Goal: Book appointment/travel/reservation

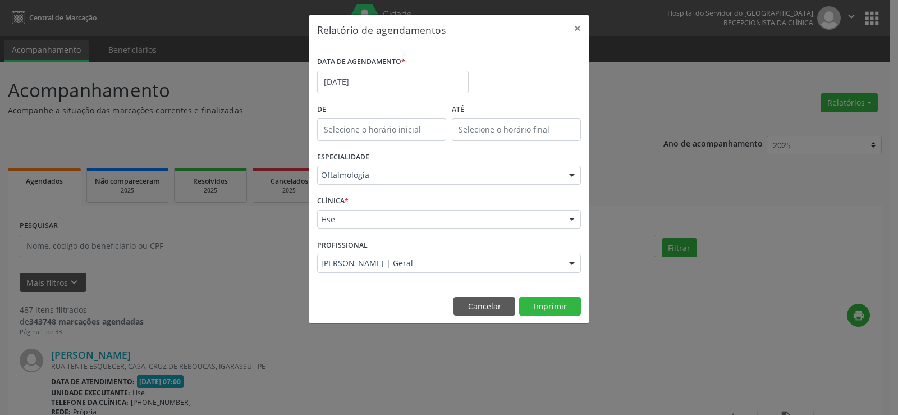
type input "12:00"
click at [383, 139] on input "12:00" at bounding box center [381, 129] width 129 height 22
click at [355, 207] on div "CLÍNICA * Hse Hse Nenhum resultado encontrado para: " " Não há nenhuma opção pa…" at bounding box center [448, 215] width 269 height 44
click at [578, 27] on button "×" at bounding box center [577, 29] width 22 height 28
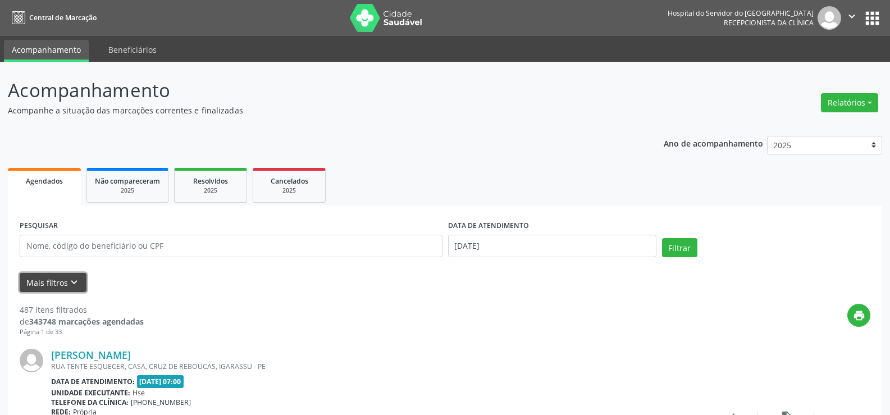
click at [46, 281] on button "Mais filtros keyboard_arrow_down" at bounding box center [53, 283] width 67 height 20
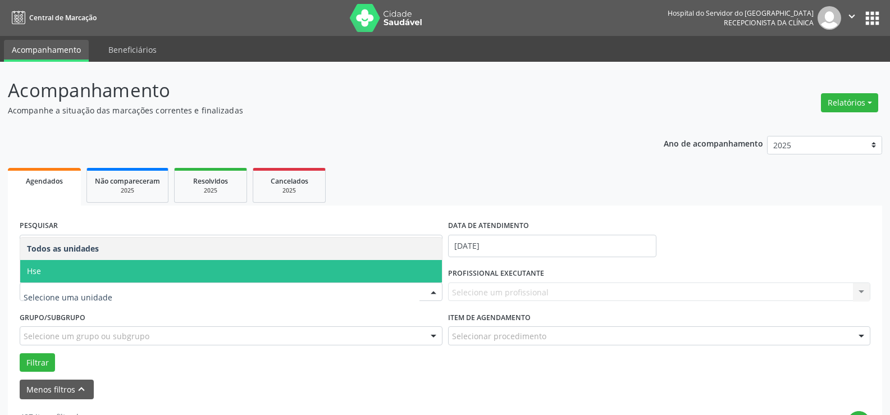
click at [138, 272] on span "Hse" at bounding box center [231, 271] width 422 height 22
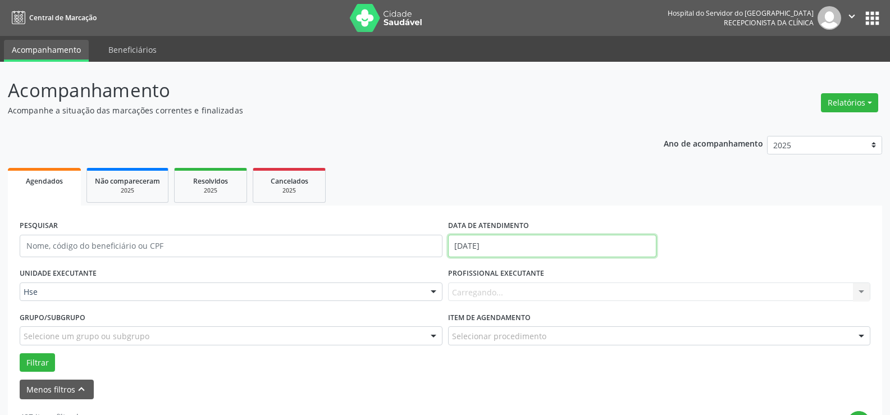
click at [475, 248] on input "[DATE]" at bounding box center [552, 246] width 208 height 22
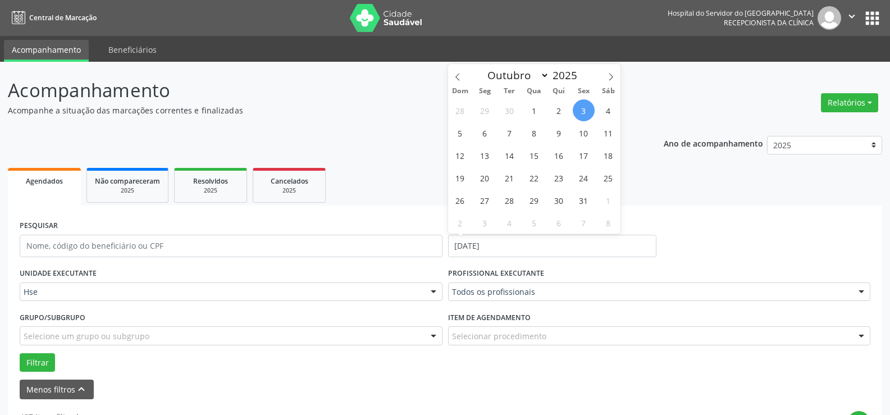
click at [582, 107] on span "3" at bounding box center [584, 110] width 22 height 22
type input "[DATE]"
click at [582, 107] on span "3" at bounding box center [584, 110] width 22 height 22
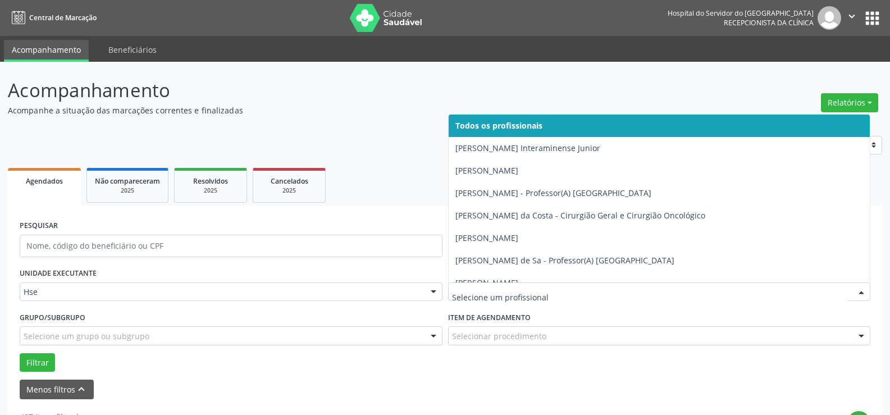
click at [487, 283] on div at bounding box center [659, 291] width 423 height 19
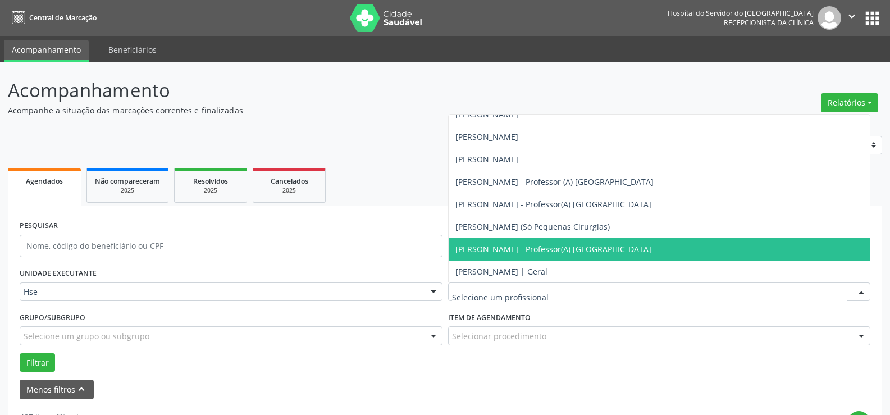
scroll to position [7522, 0]
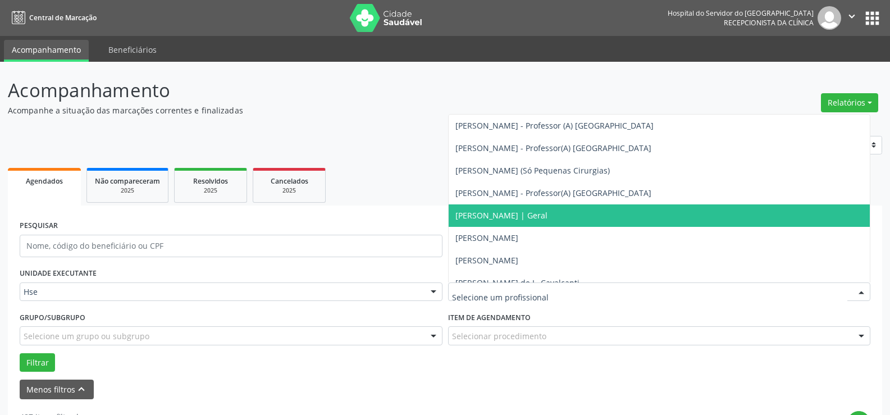
click at [496, 214] on span "[PERSON_NAME] | Geral" at bounding box center [501, 215] width 92 height 11
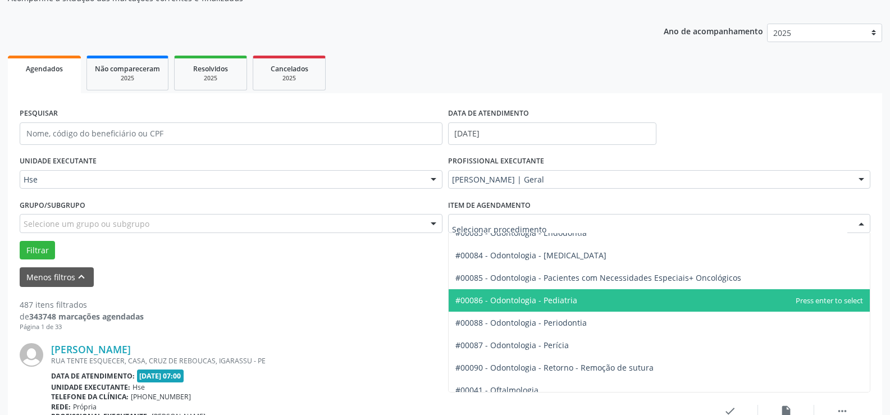
scroll to position [1459, 0]
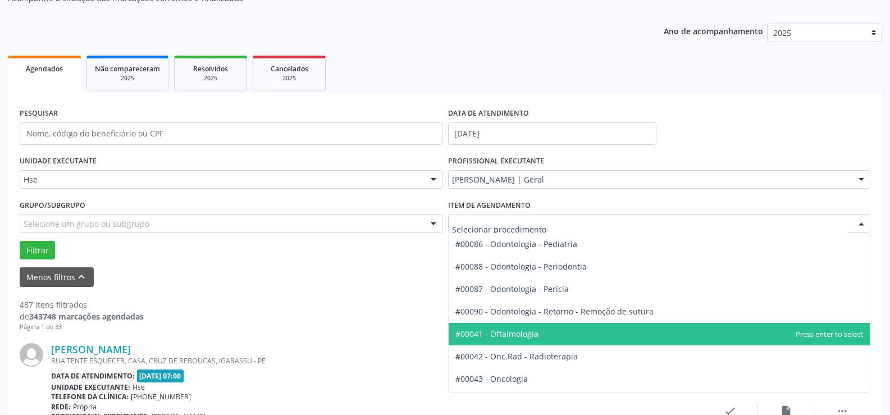
click at [498, 333] on span "#00041 - Oftalmologia" at bounding box center [496, 333] width 83 height 11
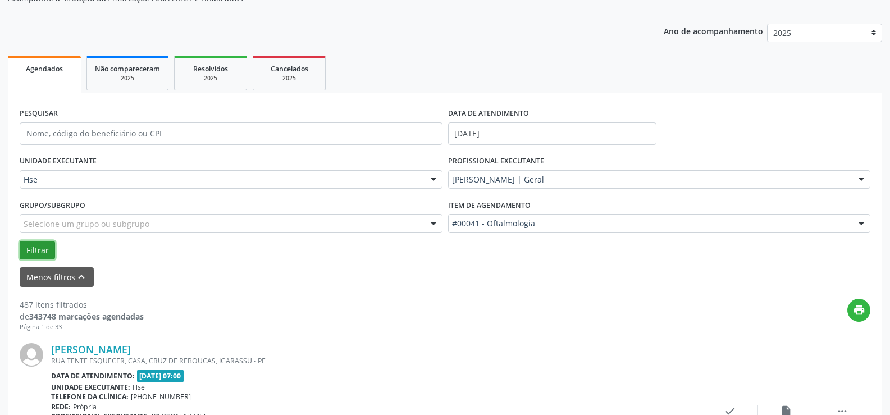
click at [36, 249] on button "Filtrar" at bounding box center [37, 250] width 35 height 19
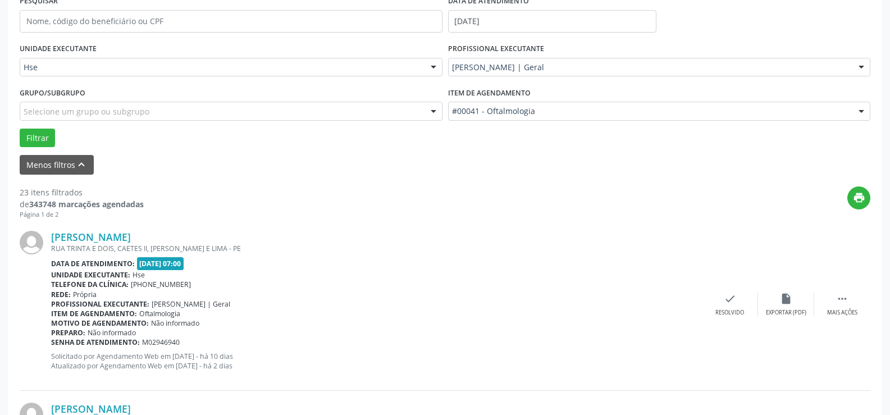
scroll to position [281, 0]
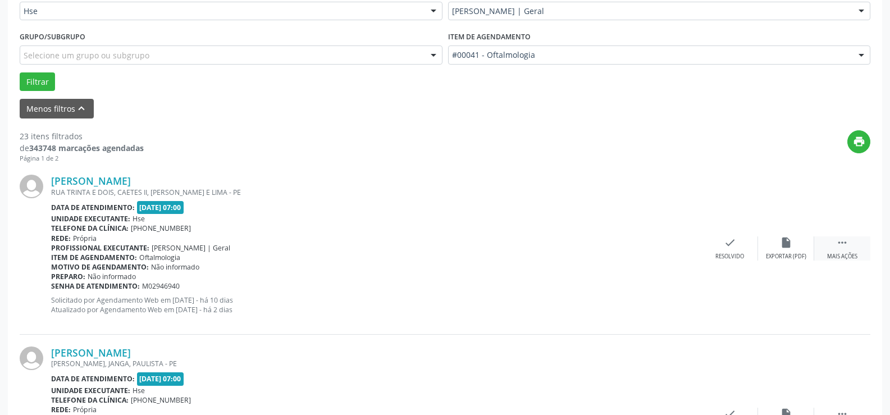
click at [842, 241] on icon "" at bounding box center [842, 242] width 12 height 12
click at [782, 242] on icon "alarm_off" at bounding box center [786, 242] width 12 height 12
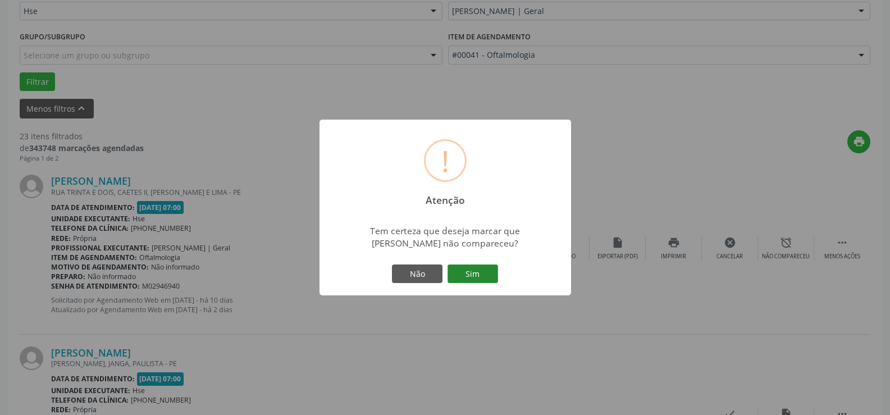
click at [469, 272] on button "Sim" at bounding box center [472, 273] width 51 height 19
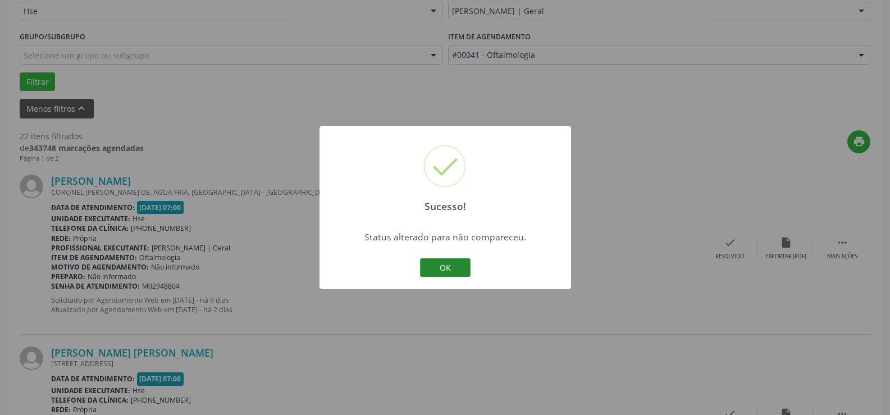
click at [442, 264] on button "OK" at bounding box center [445, 267] width 51 height 19
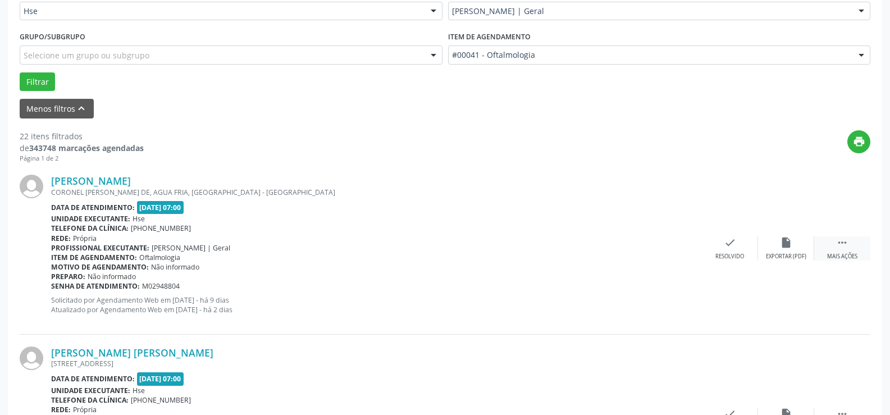
click at [840, 241] on icon "" at bounding box center [842, 242] width 12 height 12
click at [783, 242] on icon "alarm_off" at bounding box center [786, 242] width 12 height 12
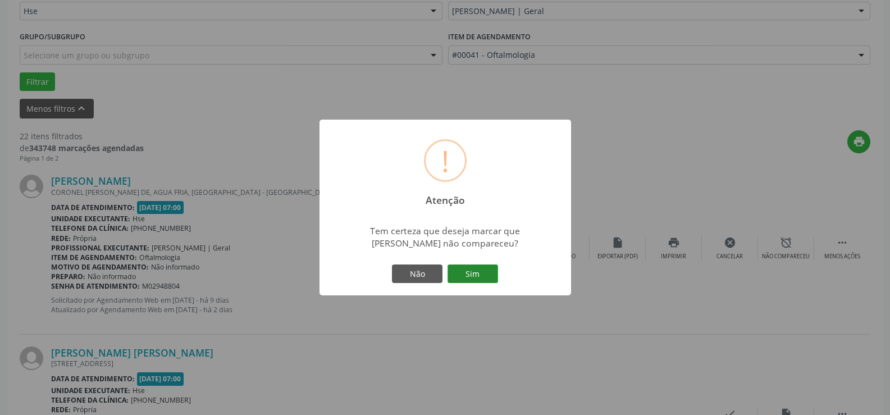
click at [476, 276] on button "Sim" at bounding box center [472, 273] width 51 height 19
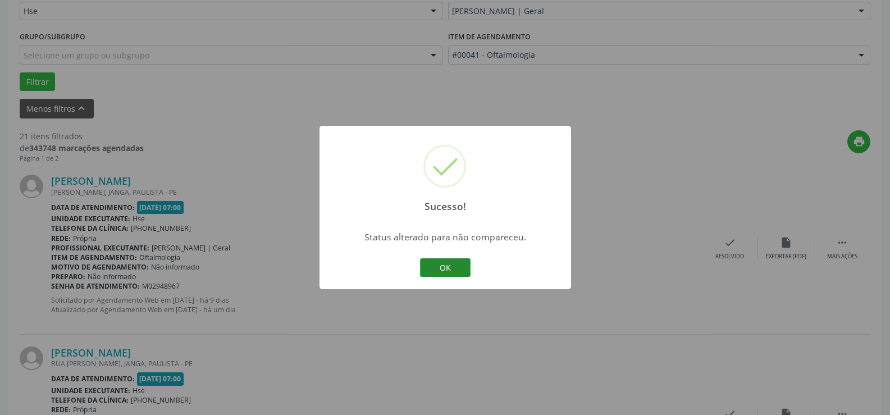
click at [445, 264] on button "OK" at bounding box center [445, 267] width 51 height 19
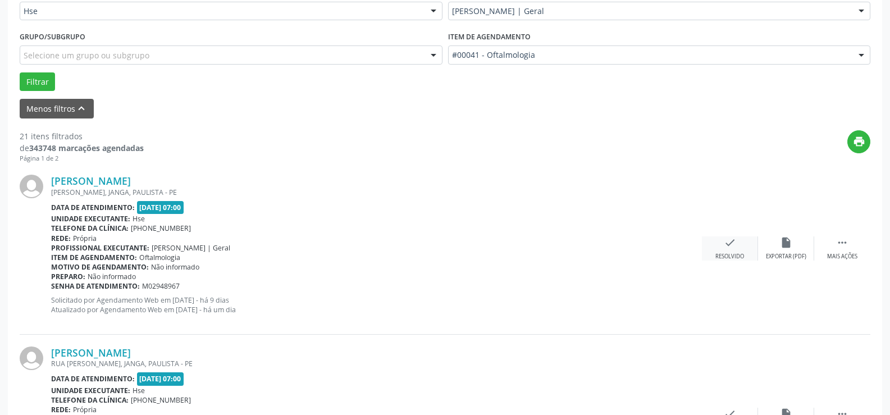
click at [727, 244] on icon "check" at bounding box center [730, 242] width 12 height 12
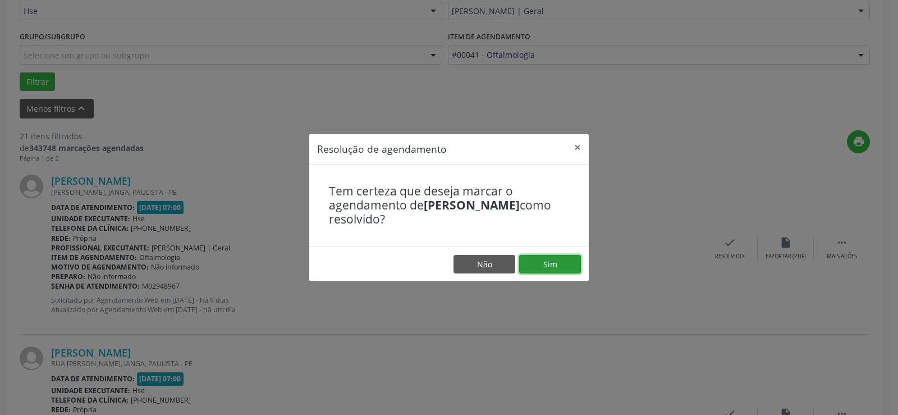
click at [552, 261] on button "Sim" at bounding box center [550, 264] width 62 height 19
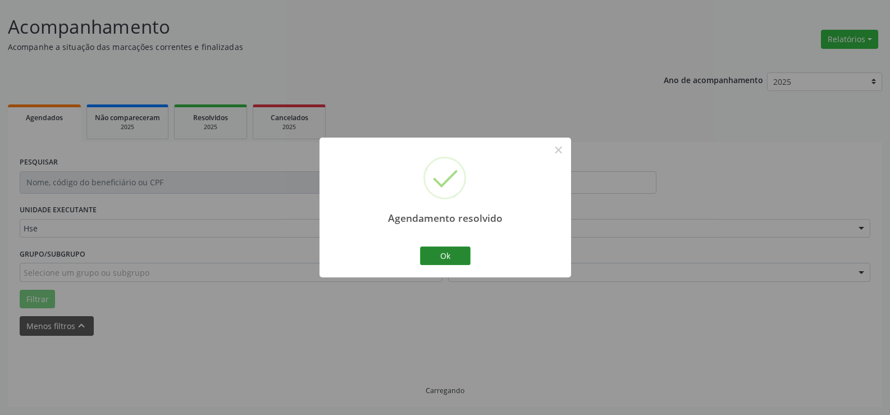
scroll to position [75, 0]
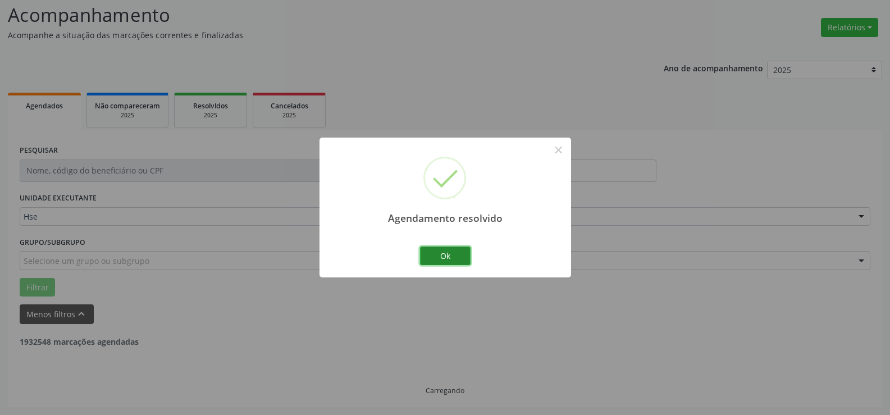
click at [440, 254] on button "Ok" at bounding box center [445, 255] width 51 height 19
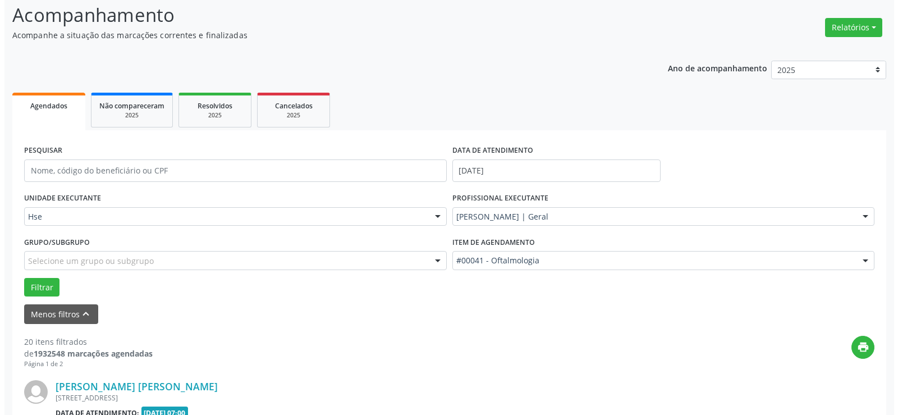
scroll to position [300, 0]
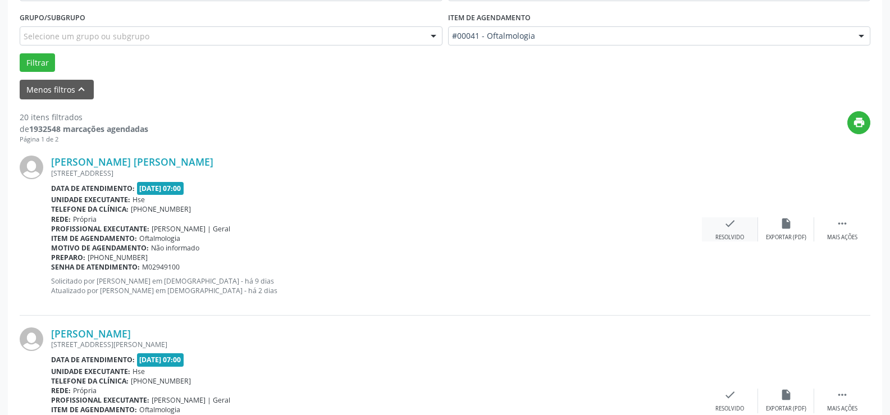
click at [731, 226] on icon "check" at bounding box center [730, 223] width 12 height 12
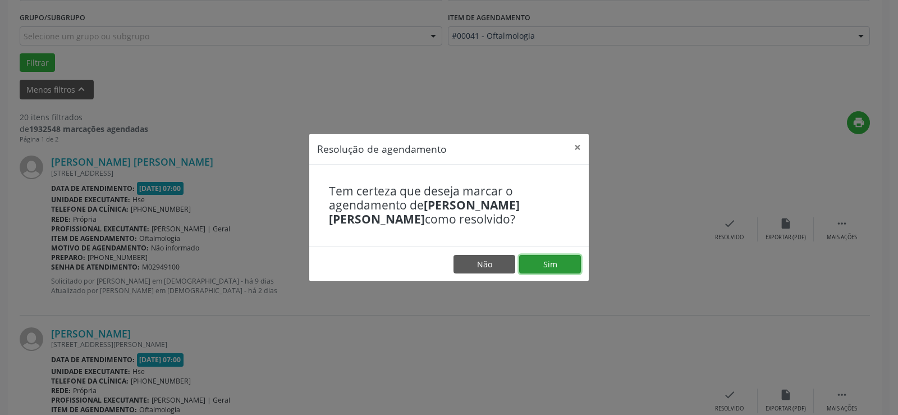
click at [550, 261] on button "Sim" at bounding box center [550, 264] width 62 height 19
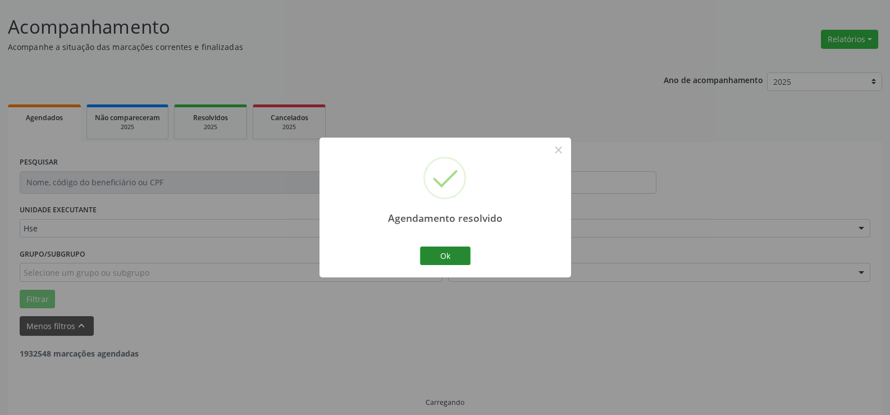
scroll to position [75, 0]
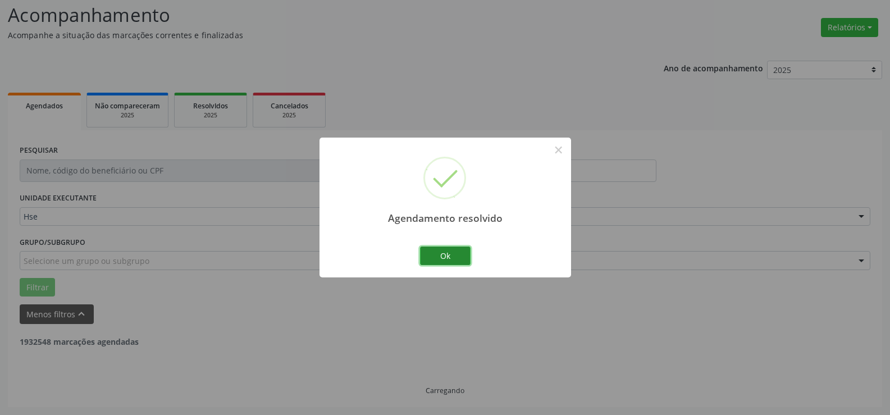
click at [447, 251] on button "Ok" at bounding box center [445, 255] width 51 height 19
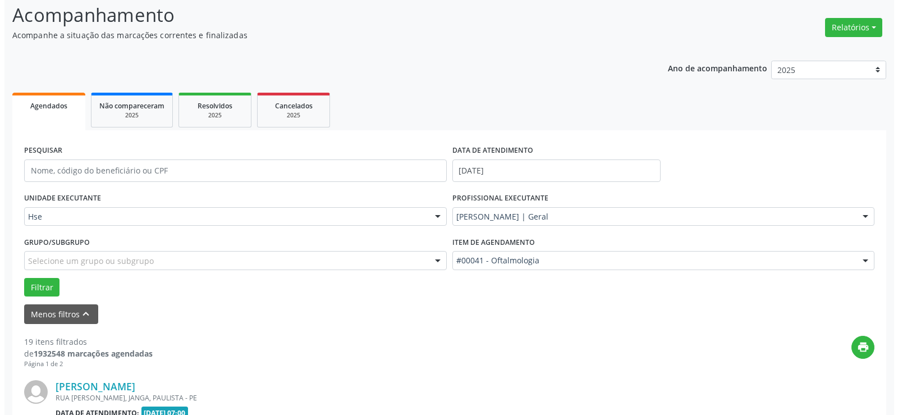
scroll to position [244, 0]
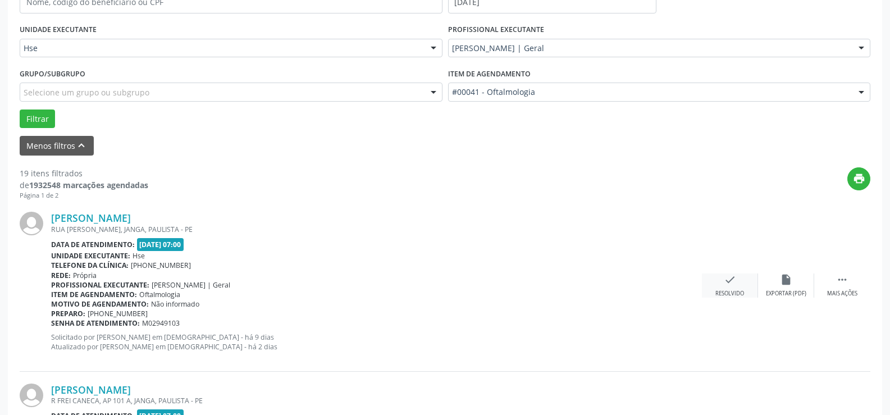
click at [728, 278] on icon "check" at bounding box center [730, 279] width 12 height 12
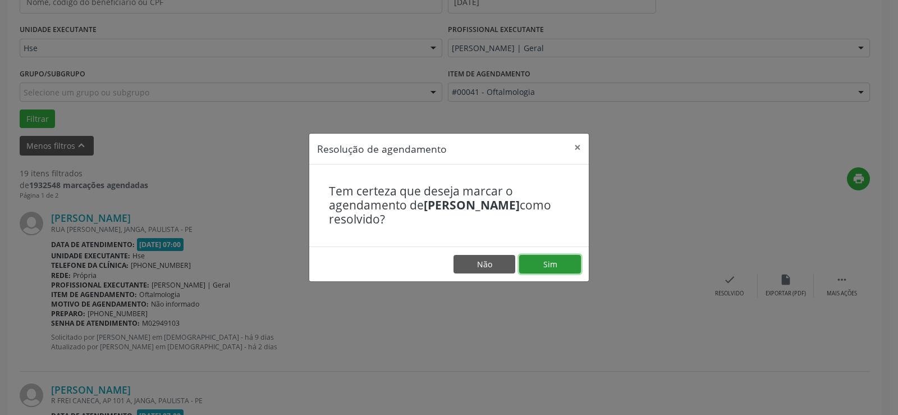
click at [551, 263] on button "Sim" at bounding box center [550, 264] width 62 height 19
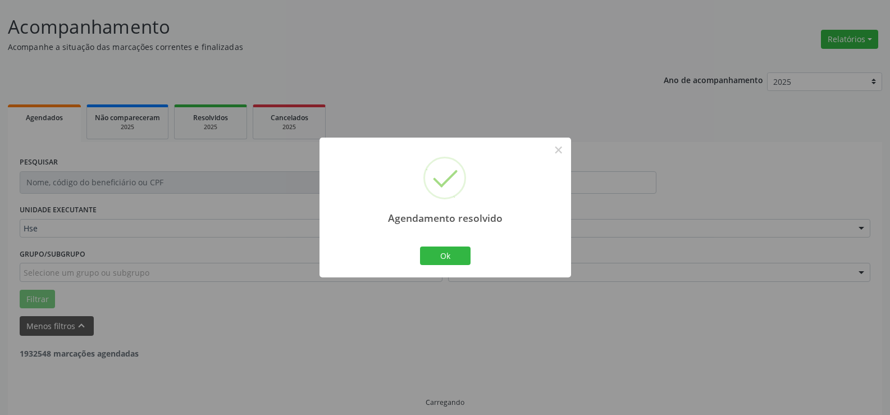
scroll to position [75, 0]
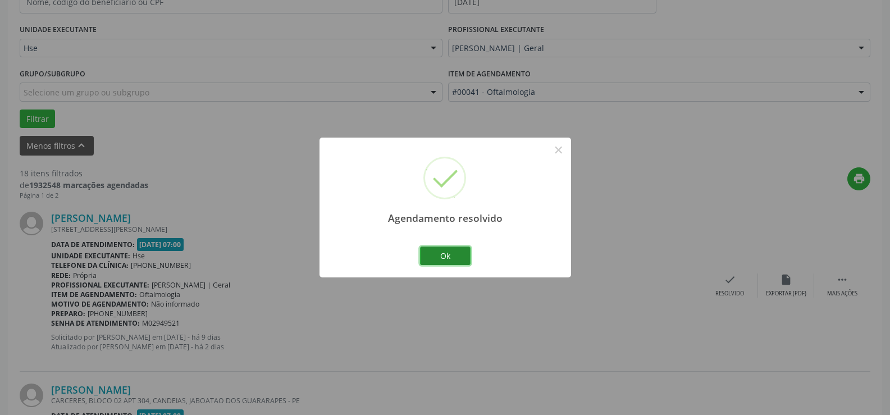
click at [445, 255] on button "Ok" at bounding box center [445, 255] width 51 height 19
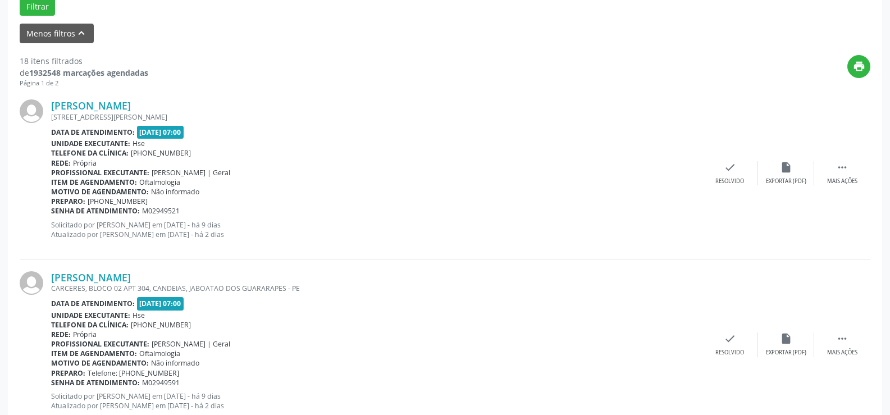
scroll to position [300, 0]
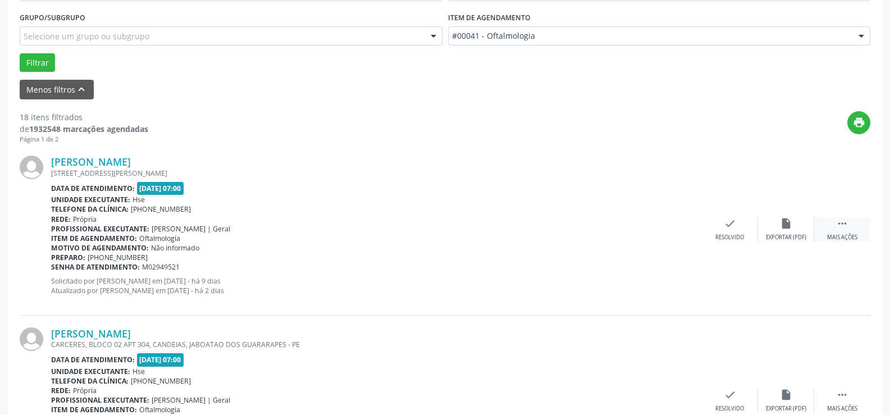
click at [843, 226] on icon "" at bounding box center [842, 223] width 12 height 12
click at [786, 220] on icon "alarm_off" at bounding box center [786, 223] width 12 height 12
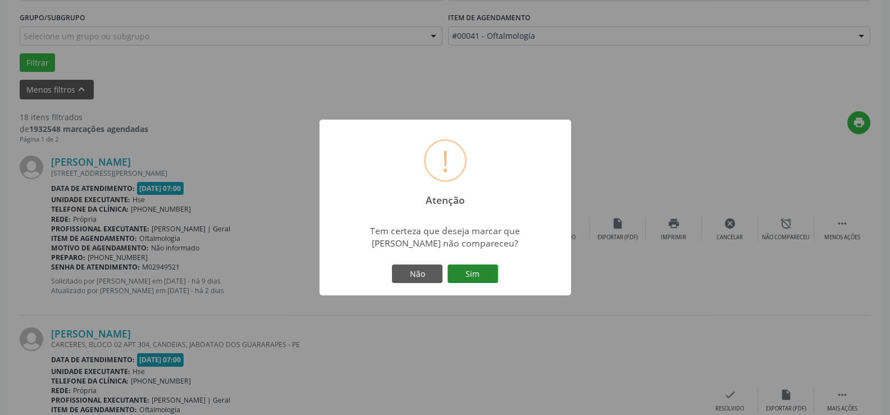
click at [474, 270] on button "Sim" at bounding box center [472, 273] width 51 height 19
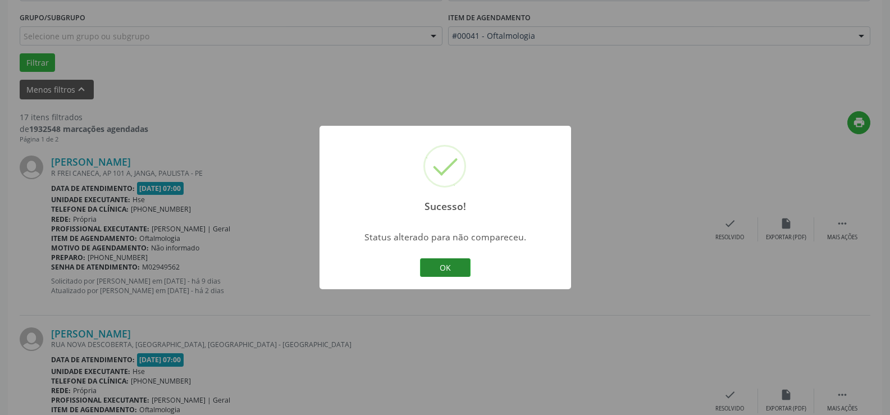
click at [443, 264] on button "OK" at bounding box center [445, 267] width 51 height 19
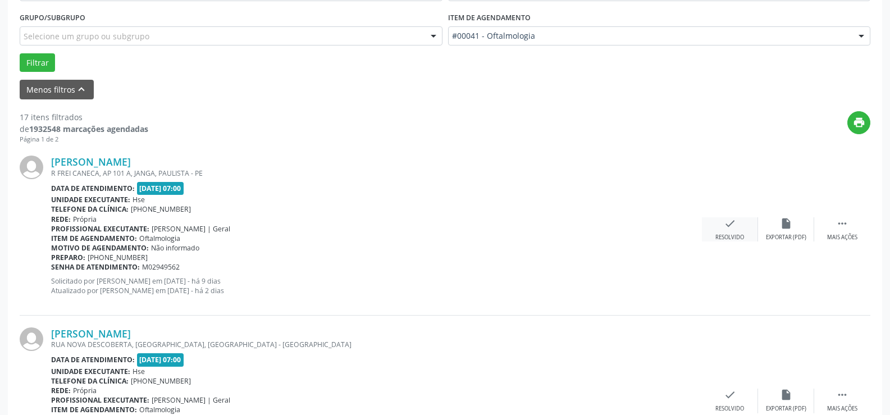
click at [725, 224] on icon "check" at bounding box center [730, 223] width 12 height 12
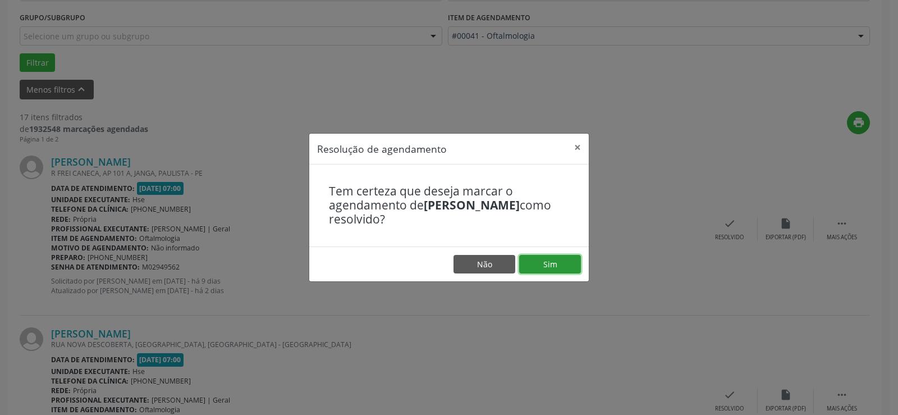
click at [548, 261] on button "Sim" at bounding box center [550, 264] width 62 height 19
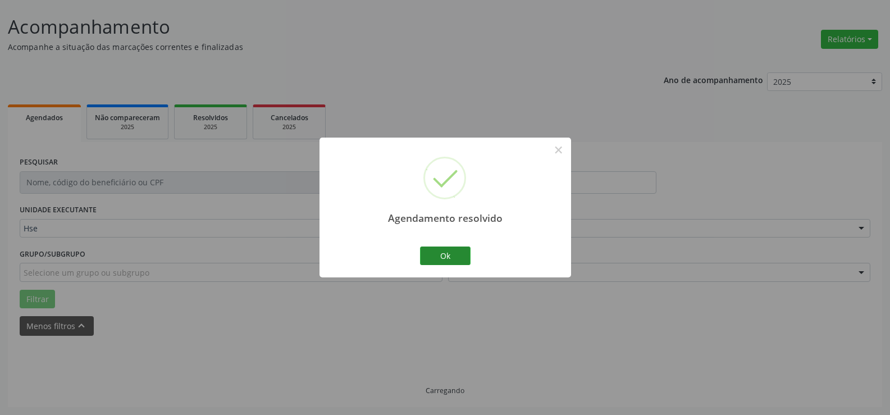
scroll to position [75, 0]
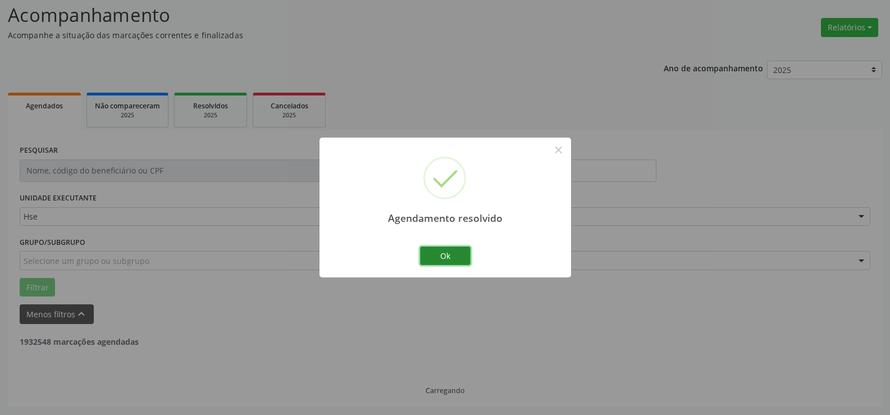
drag, startPoint x: 450, startPoint y: 253, endPoint x: 461, endPoint y: 241, distance: 16.3
click at [453, 251] on button "Ok" at bounding box center [445, 255] width 51 height 19
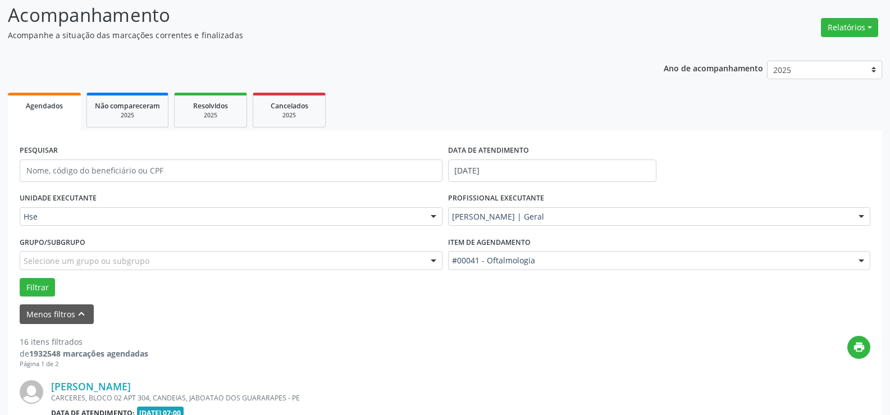
scroll to position [187, 0]
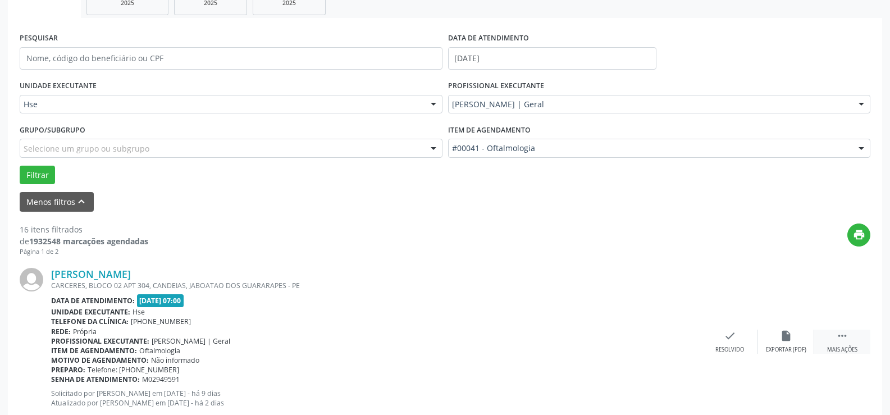
click at [841, 337] on icon "" at bounding box center [842, 335] width 12 height 12
click at [786, 335] on icon "alarm_off" at bounding box center [786, 335] width 12 height 12
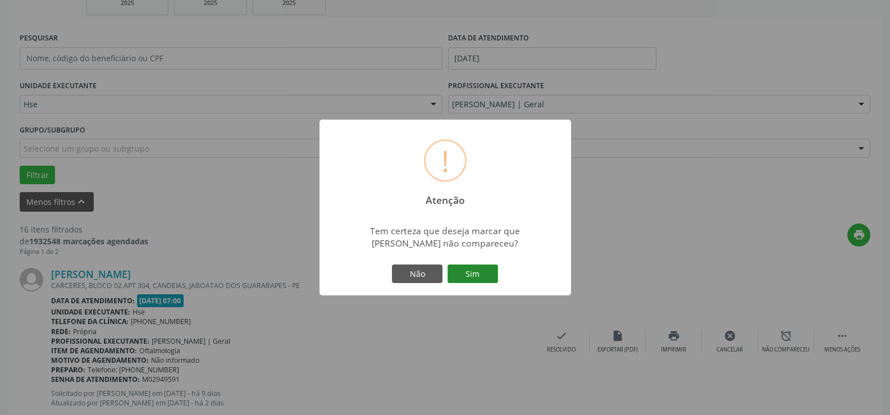
click at [475, 276] on button "Sim" at bounding box center [472, 273] width 51 height 19
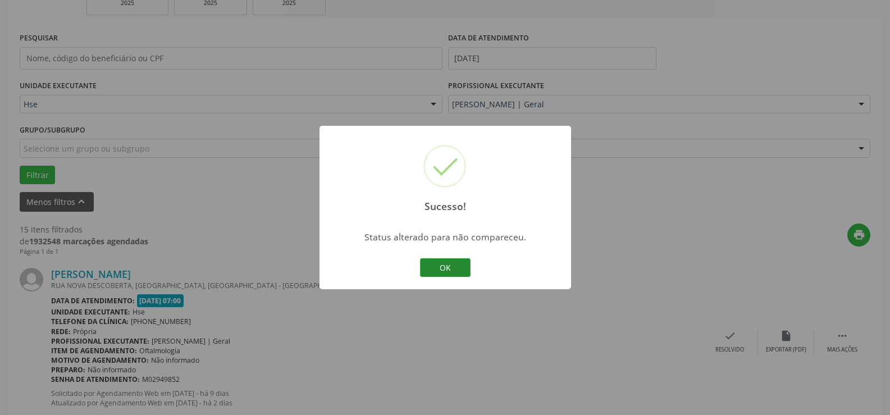
click at [445, 267] on button "OK" at bounding box center [445, 267] width 51 height 19
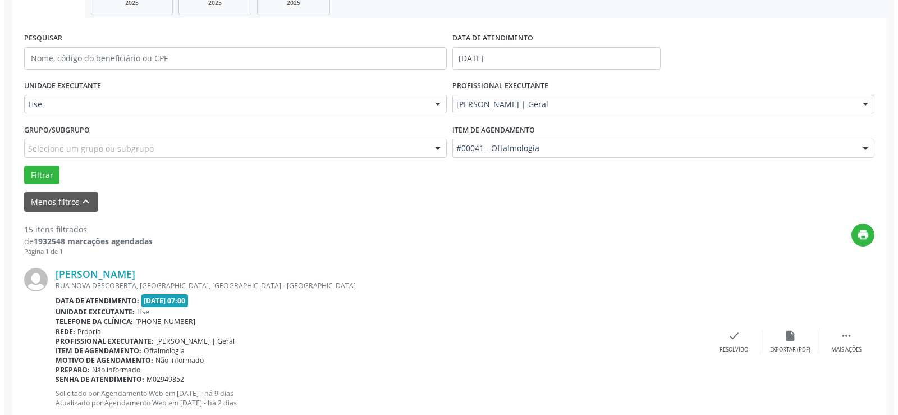
scroll to position [244, 0]
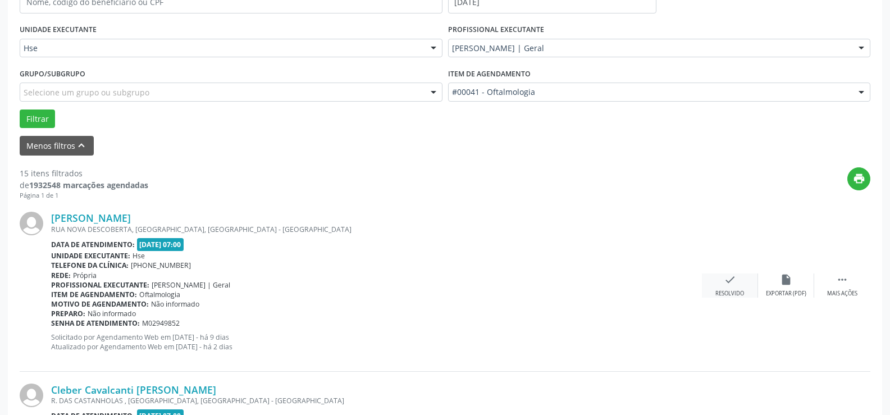
click at [726, 276] on icon "check" at bounding box center [730, 279] width 12 height 12
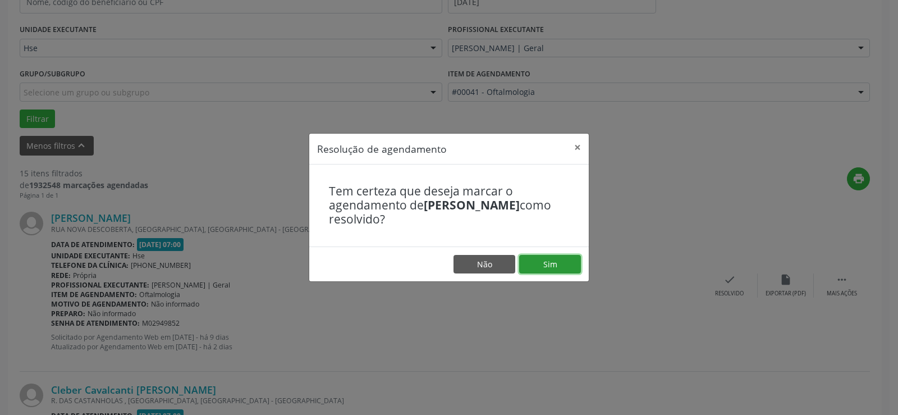
click at [548, 264] on button "Sim" at bounding box center [550, 264] width 62 height 19
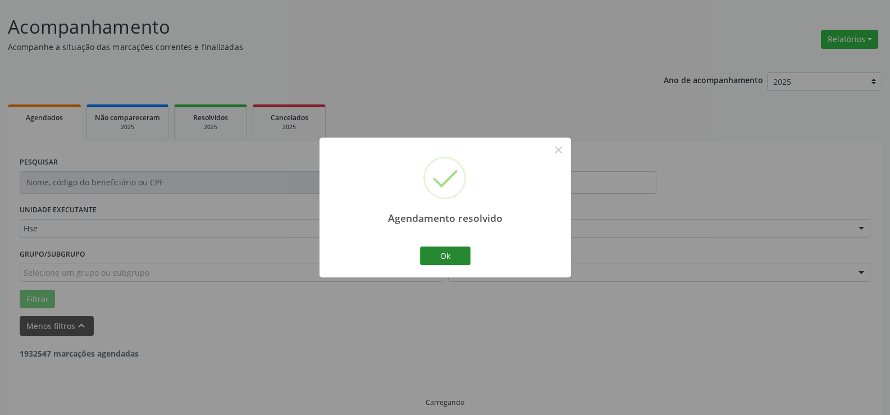
scroll to position [75, 0]
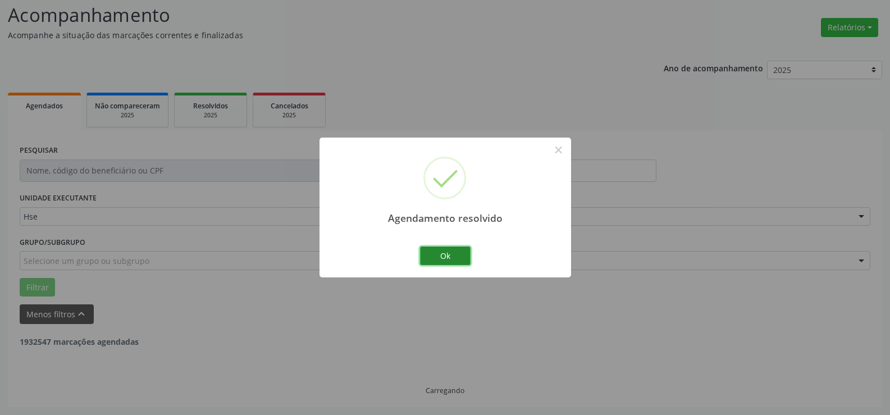
click at [447, 253] on button "Ok" at bounding box center [445, 255] width 51 height 19
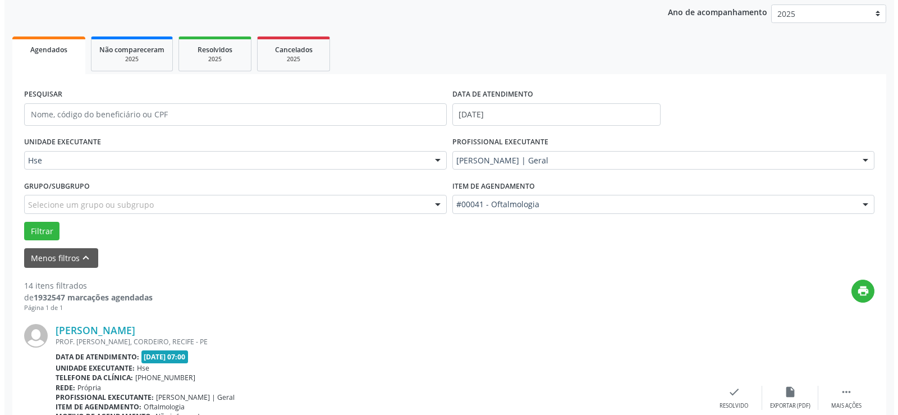
scroll to position [187, 0]
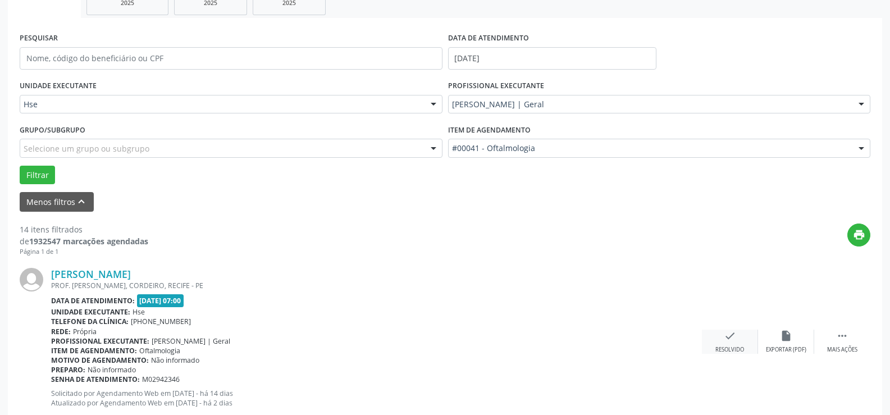
click at [726, 336] on icon "check" at bounding box center [730, 335] width 12 height 12
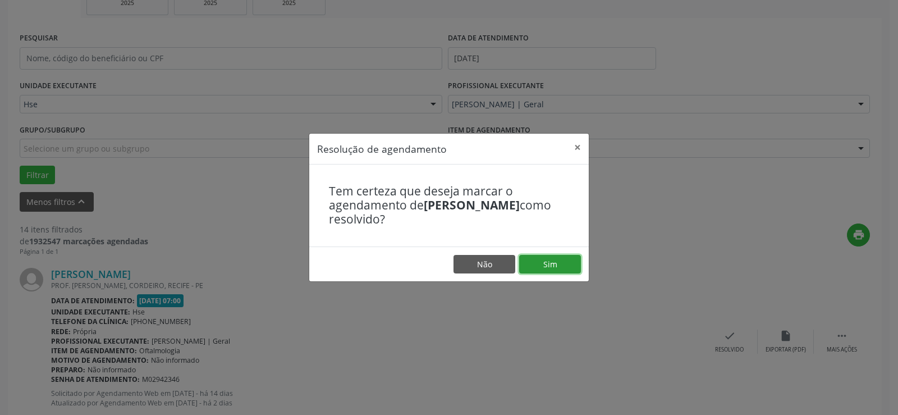
click at [547, 258] on button "Sim" at bounding box center [550, 264] width 62 height 19
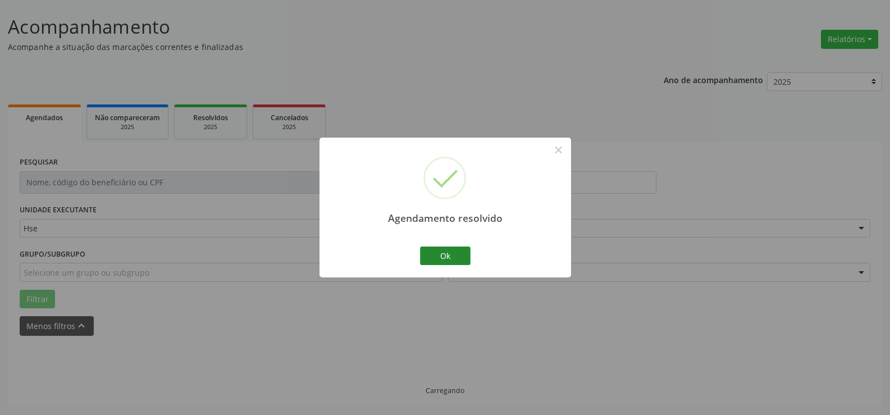
scroll to position [75, 0]
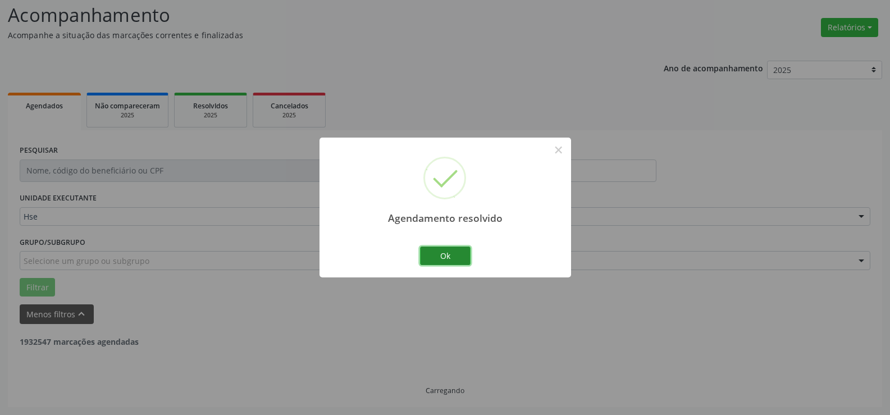
click at [439, 256] on button "Ok" at bounding box center [445, 255] width 51 height 19
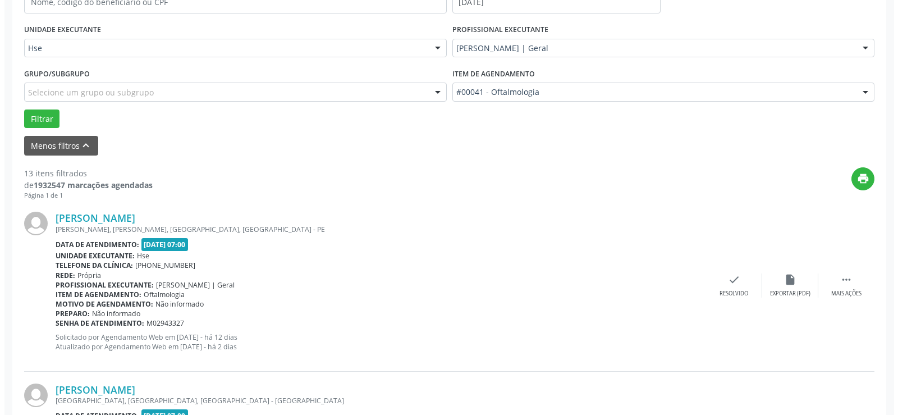
scroll to position [300, 0]
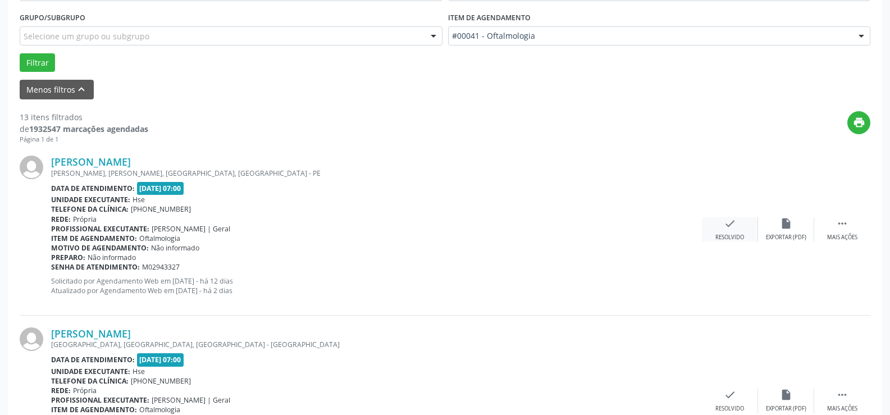
click at [729, 220] on icon "check" at bounding box center [730, 223] width 12 height 12
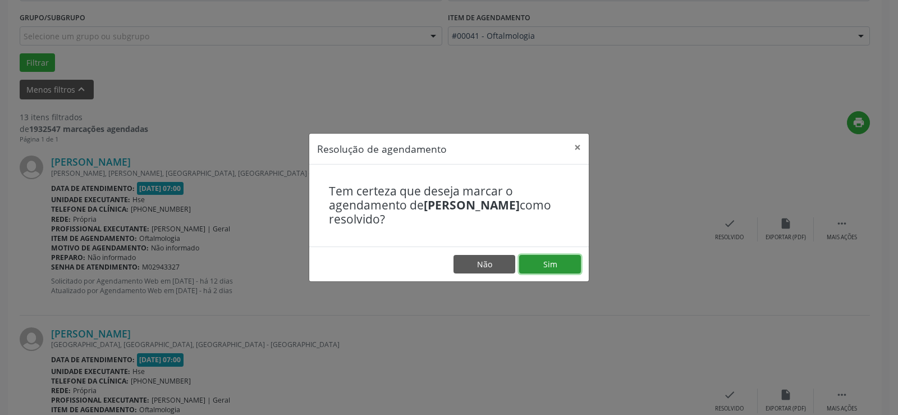
click at [550, 262] on button "Sim" at bounding box center [550, 264] width 62 height 19
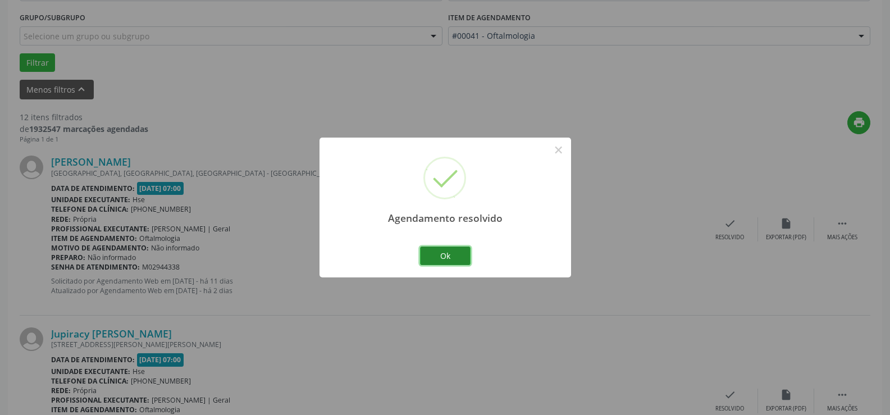
click at [443, 254] on button "Ok" at bounding box center [445, 255] width 51 height 19
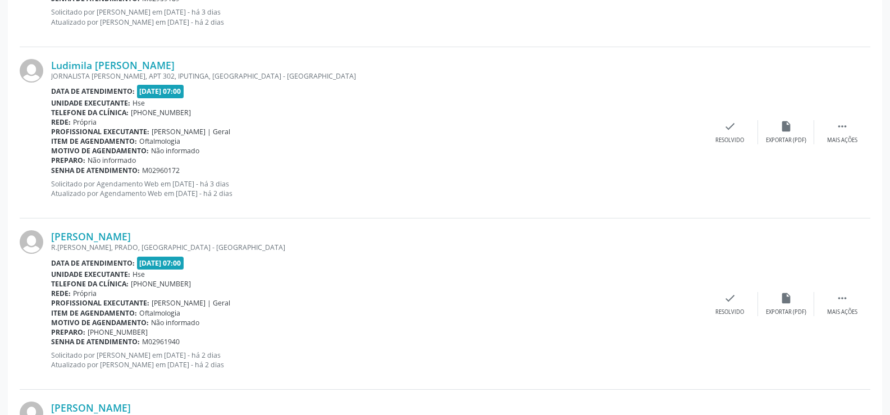
scroll to position [1824, 0]
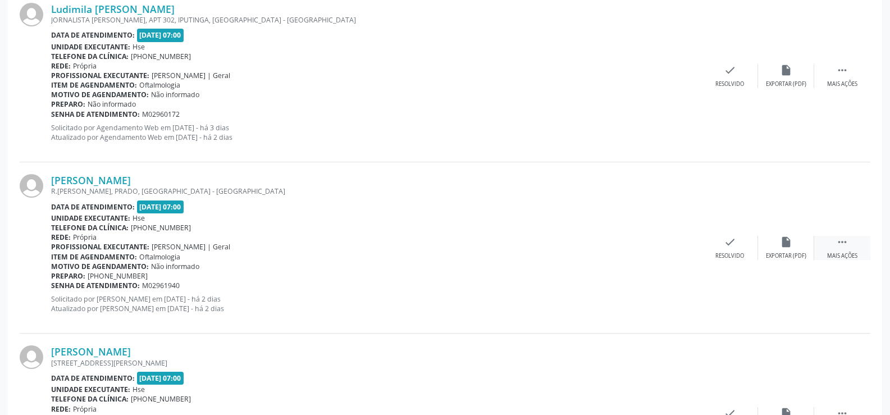
click at [842, 240] on icon "" at bounding box center [842, 242] width 12 height 12
click at [787, 240] on icon "alarm_off" at bounding box center [786, 242] width 12 height 12
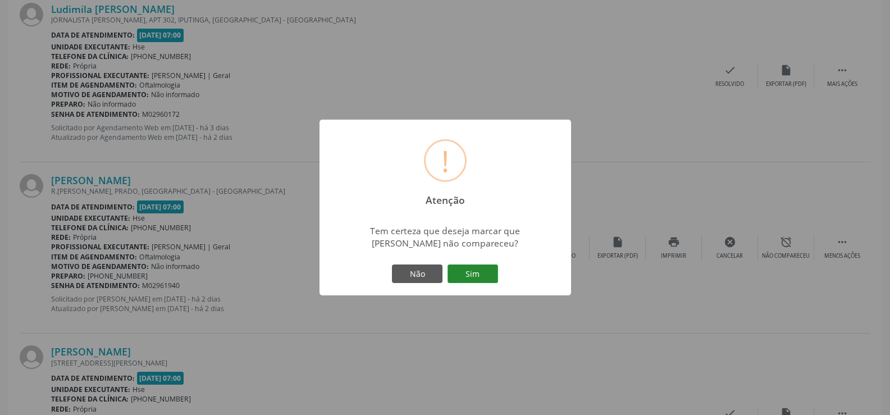
click at [473, 274] on button "Sim" at bounding box center [472, 273] width 51 height 19
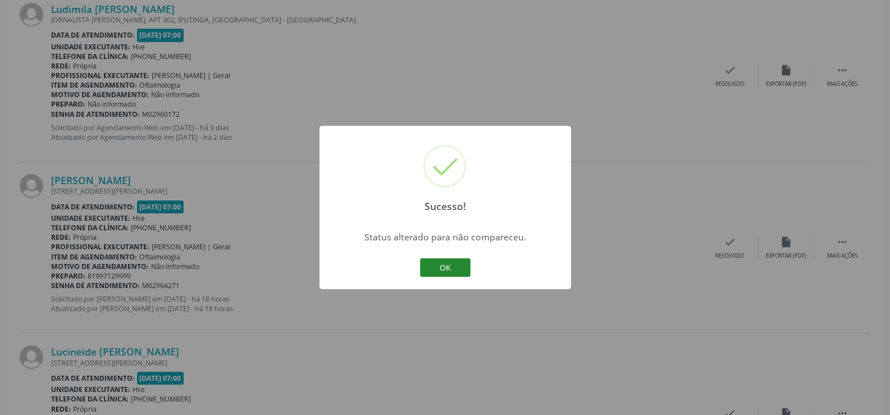
click at [450, 266] on button "OK" at bounding box center [445, 267] width 51 height 19
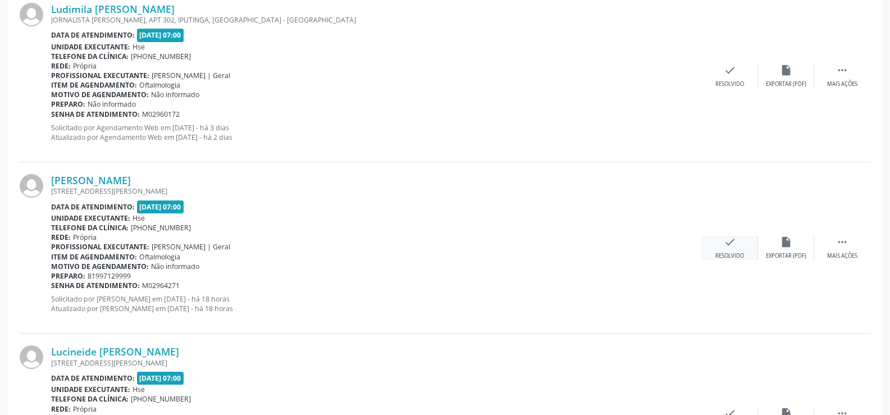
click at [731, 241] on icon "check" at bounding box center [730, 242] width 12 height 12
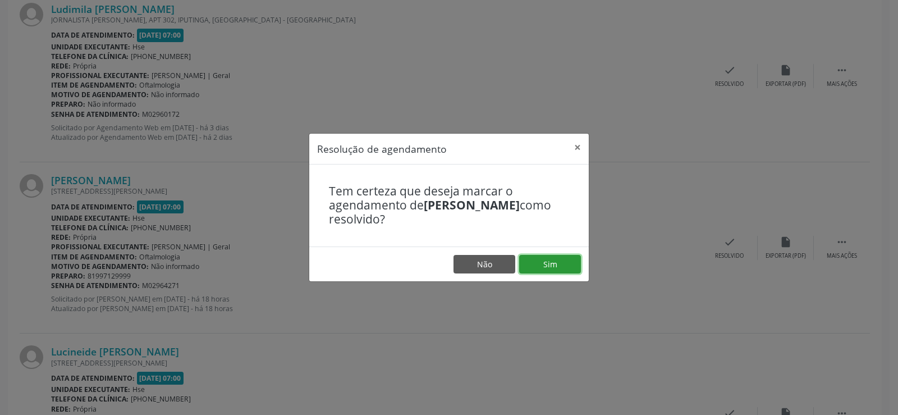
drag, startPoint x: 552, startPoint y: 263, endPoint x: 562, endPoint y: 259, distance: 11.6
click at [552, 263] on button "Sim" at bounding box center [550, 264] width 62 height 19
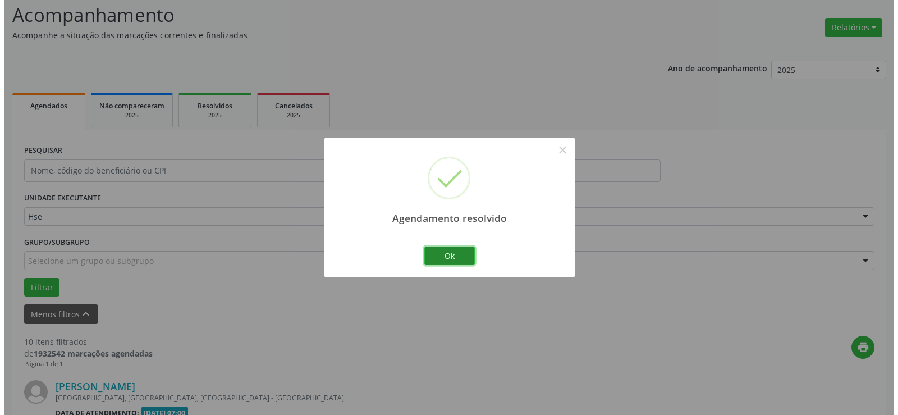
scroll to position [1762, 0]
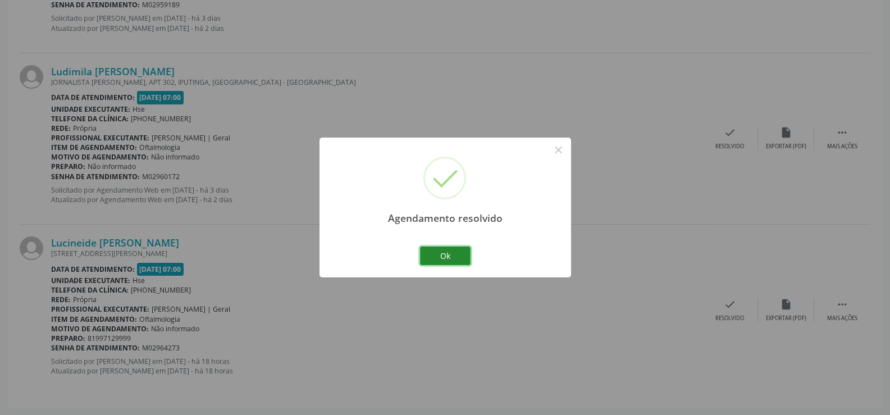
click at [445, 254] on button "Ok" at bounding box center [445, 255] width 51 height 19
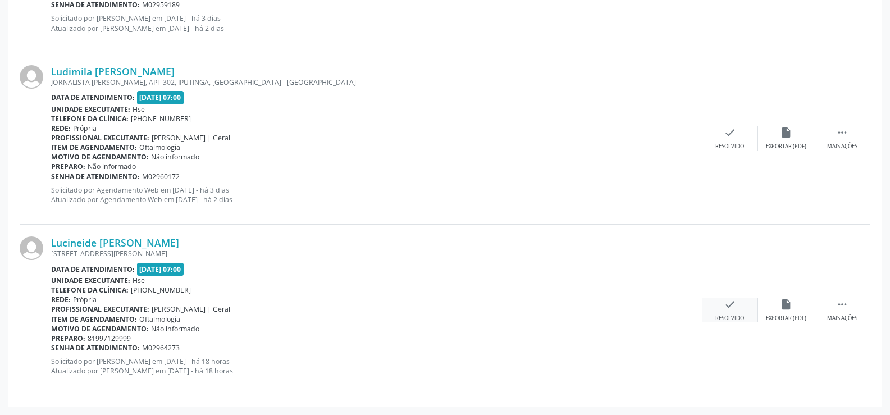
click at [728, 305] on icon "check" at bounding box center [730, 304] width 12 height 12
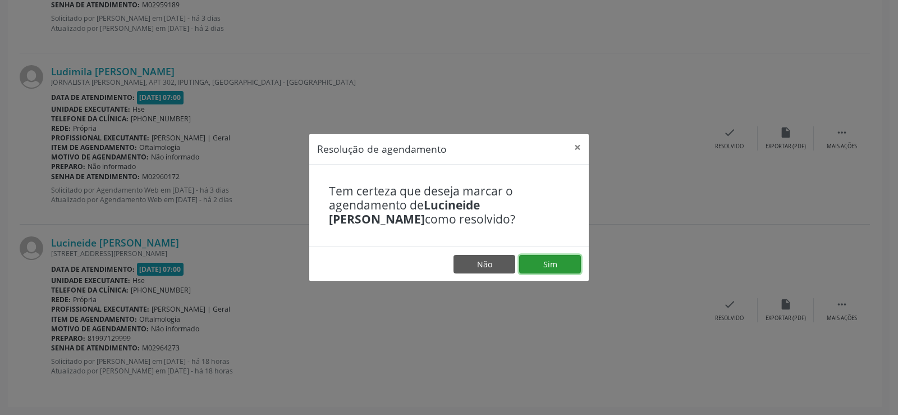
click at [550, 262] on button "Sim" at bounding box center [550, 264] width 62 height 19
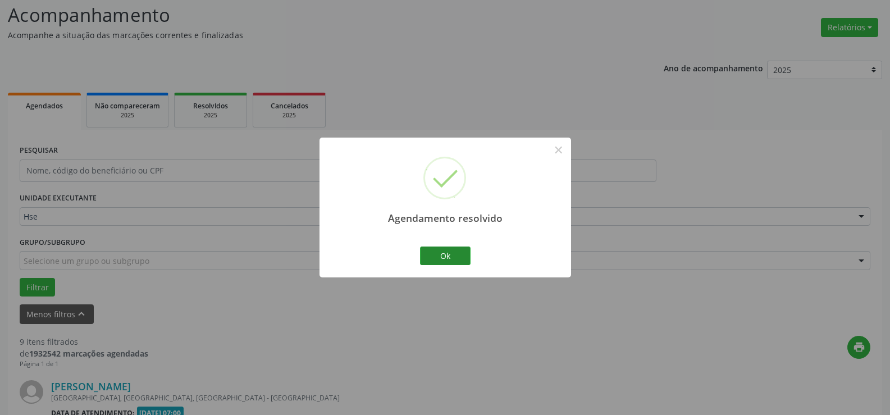
scroll to position [1591, 0]
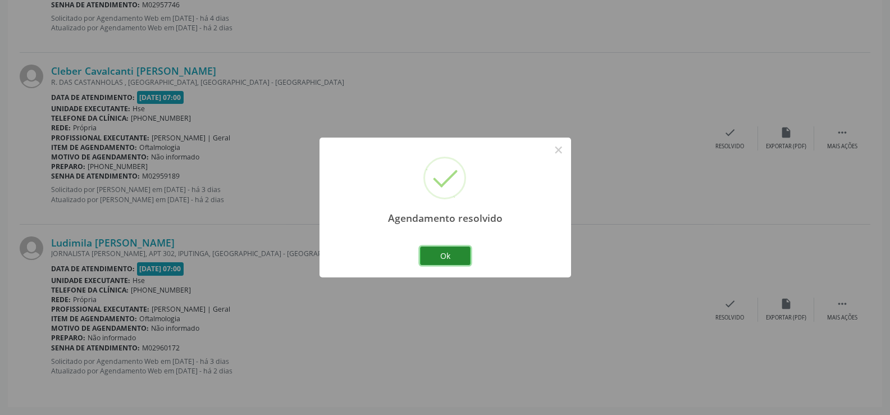
click at [445, 255] on button "Ok" at bounding box center [445, 255] width 51 height 19
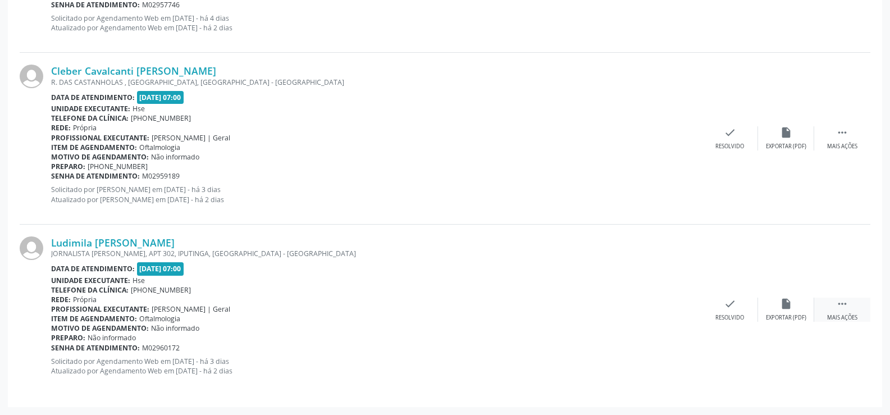
click at [841, 304] on icon "" at bounding box center [842, 304] width 12 height 12
click at [785, 300] on icon "alarm_off" at bounding box center [786, 304] width 12 height 12
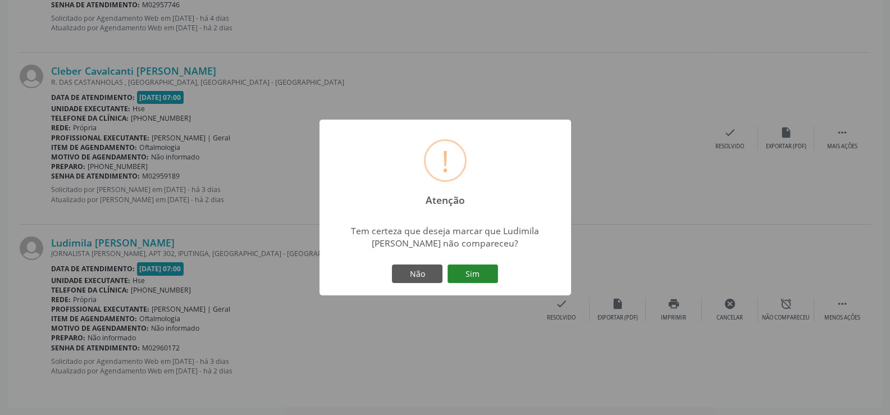
click at [472, 271] on button "Sim" at bounding box center [472, 273] width 51 height 19
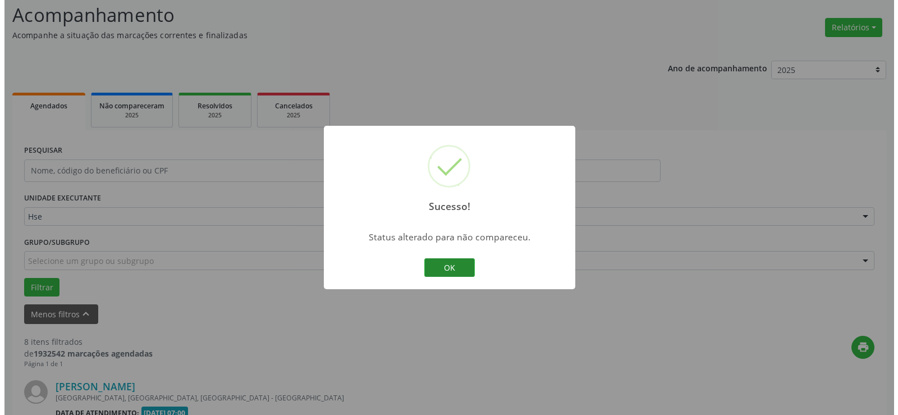
scroll to position [1420, 0]
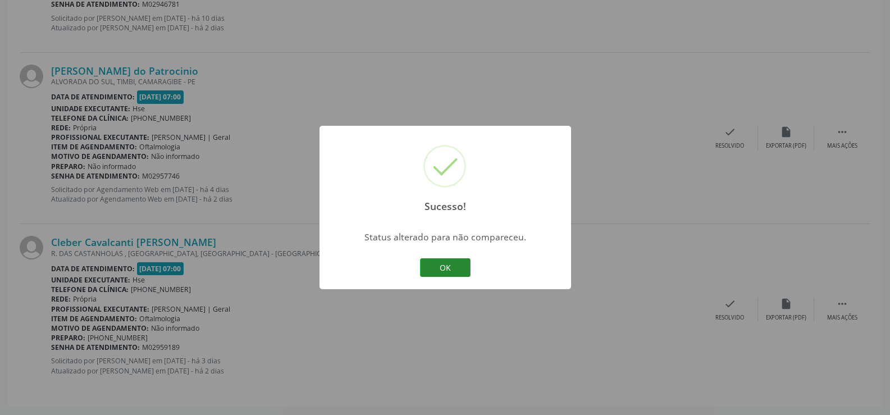
click at [443, 267] on button "OK" at bounding box center [445, 267] width 51 height 19
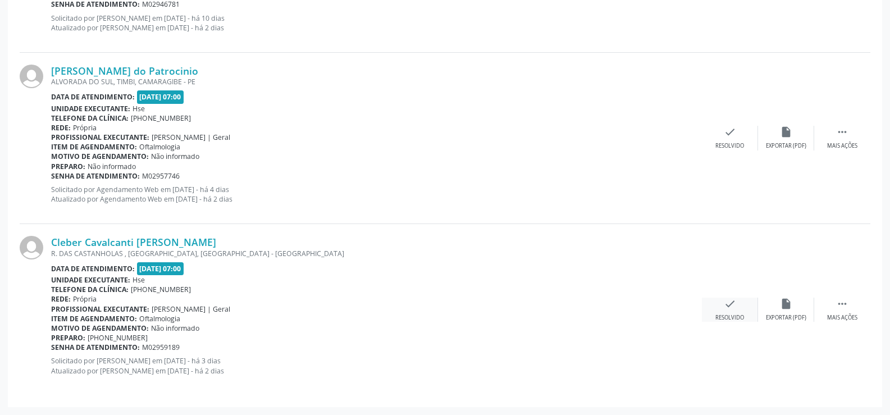
click at [725, 305] on icon "check" at bounding box center [730, 304] width 12 height 12
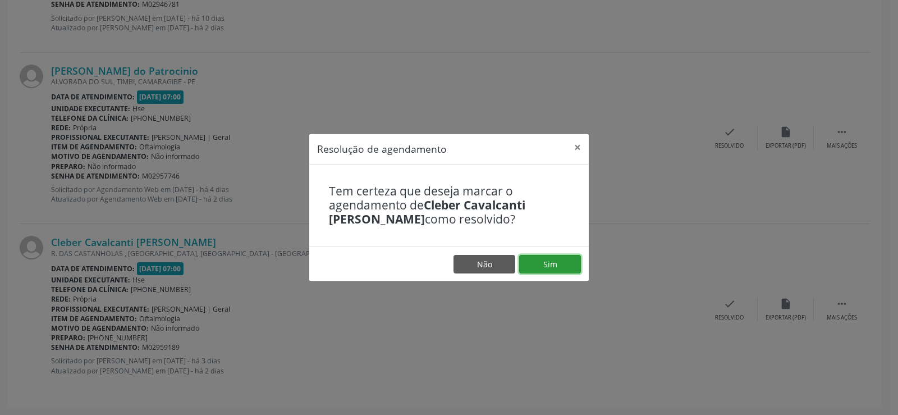
click at [544, 263] on button "Sim" at bounding box center [550, 264] width 62 height 19
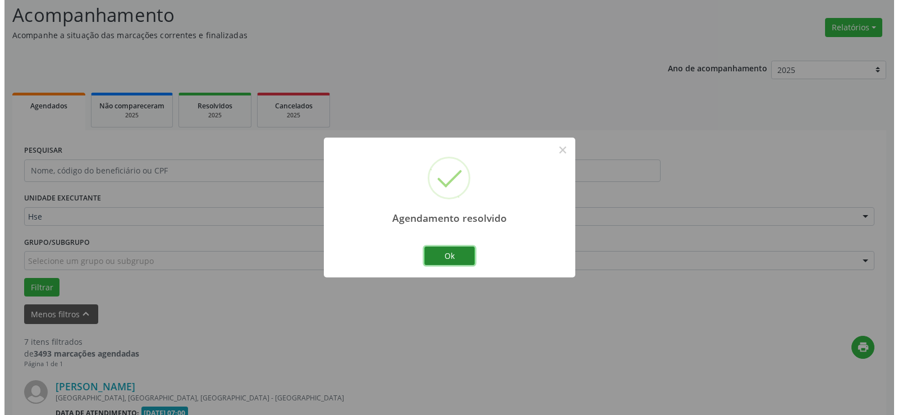
scroll to position [1248, 0]
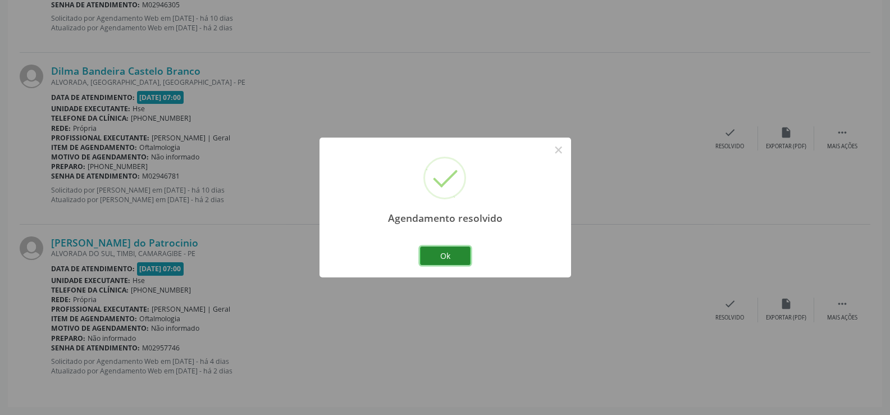
click at [446, 257] on button "Ok" at bounding box center [445, 255] width 51 height 19
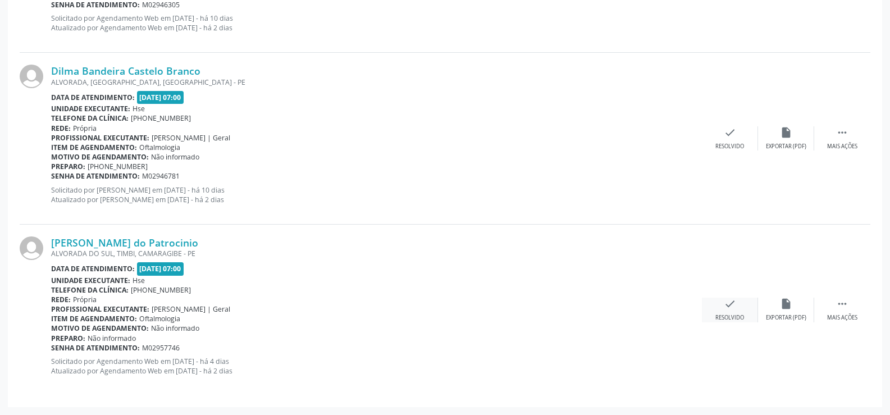
click at [730, 303] on icon "check" at bounding box center [730, 304] width 12 height 12
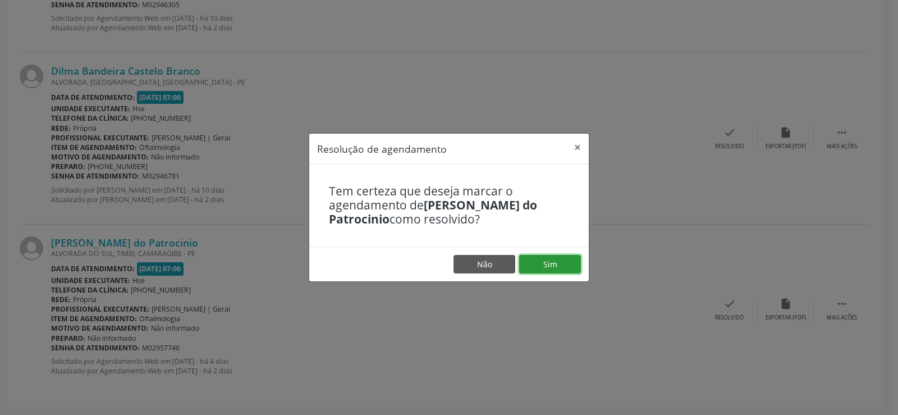
click at [549, 266] on button "Sim" at bounding box center [550, 264] width 62 height 19
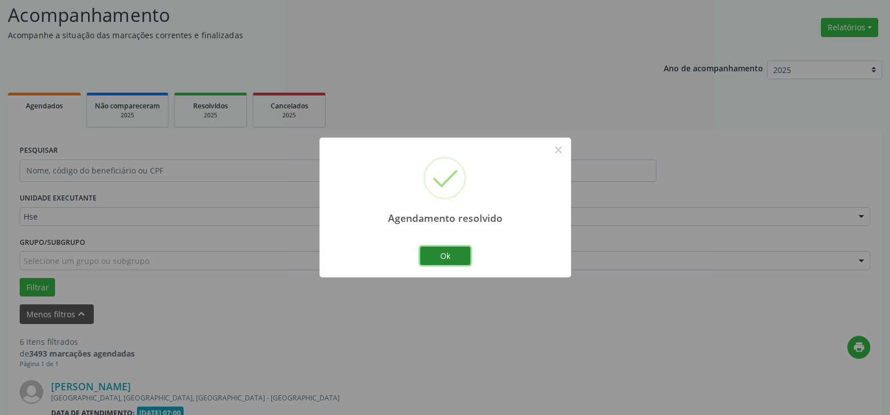
scroll to position [1077, 0]
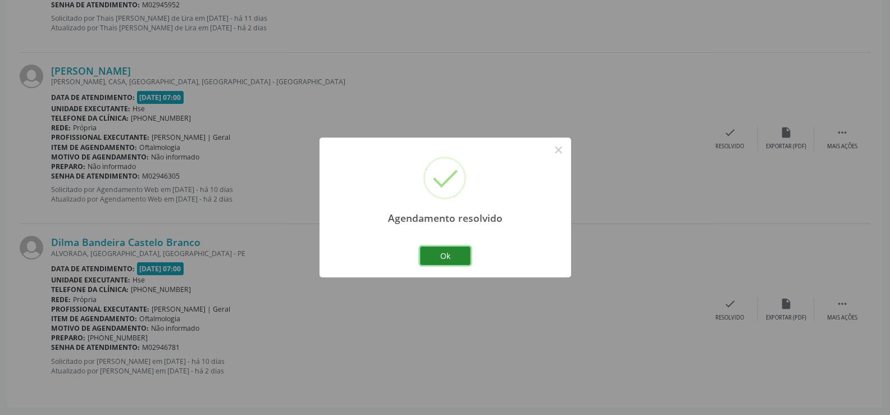
click at [443, 254] on button "Ok" at bounding box center [445, 255] width 51 height 19
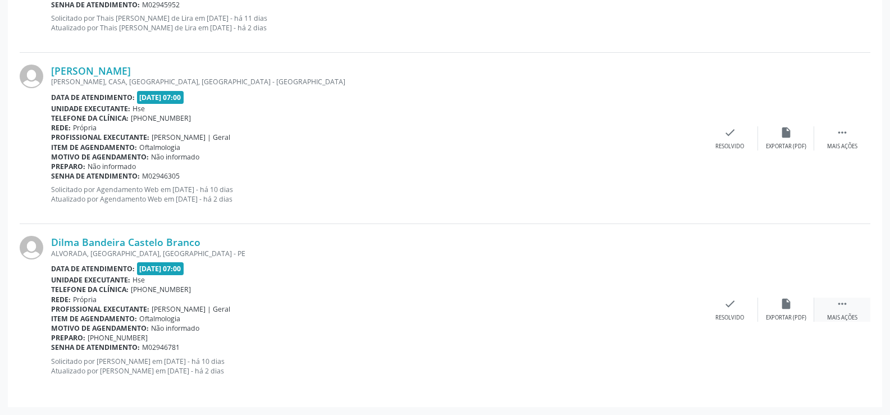
click at [842, 300] on icon "" at bounding box center [842, 304] width 12 height 12
click at [786, 301] on icon "alarm_off" at bounding box center [786, 304] width 12 height 12
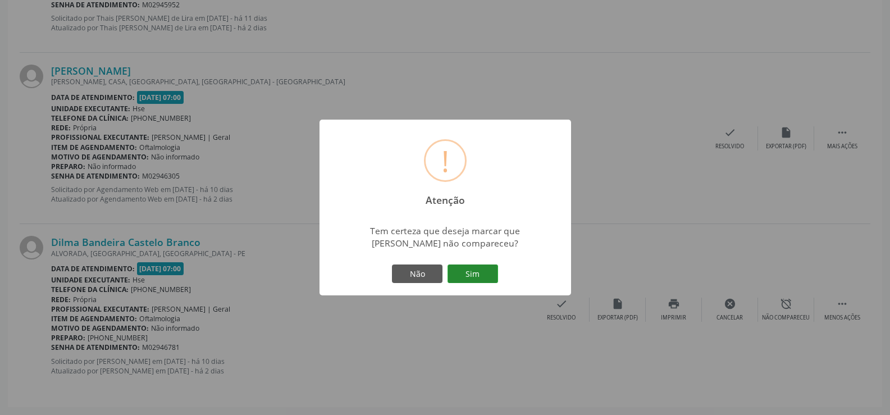
click at [477, 272] on button "Sim" at bounding box center [472, 273] width 51 height 19
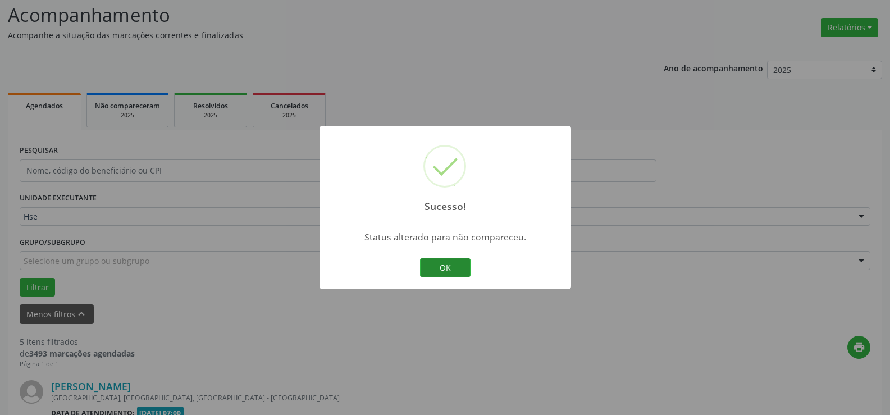
scroll to position [905, 0]
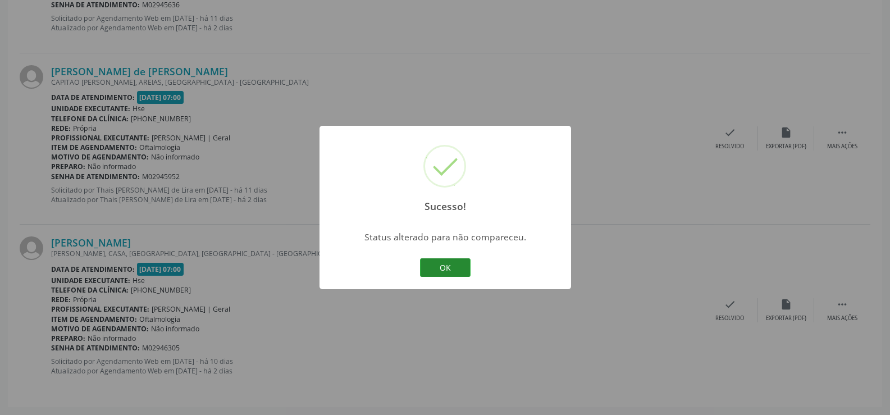
click at [445, 271] on button "OK" at bounding box center [445, 267] width 51 height 19
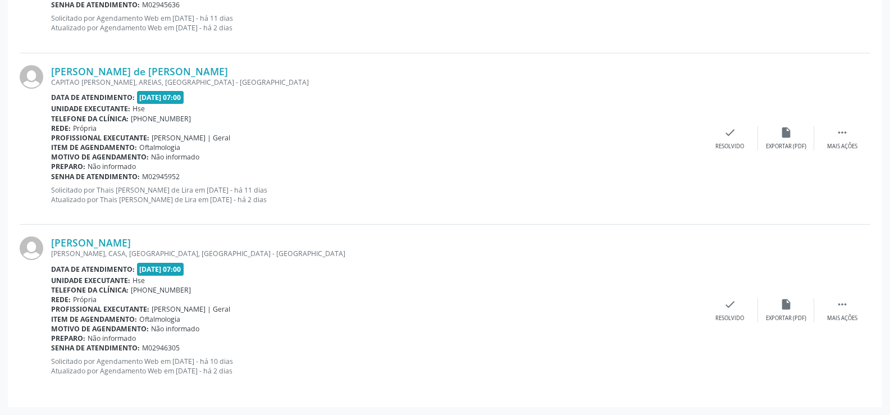
click at [354, 145] on div "[PERSON_NAME] de [PERSON_NAME] CAPITAO [PERSON_NAME], AREIAS, [GEOGRAPHIC_DATA]…" at bounding box center [376, 138] width 651 height 147
click at [420, 166] on div "Preparo: Não informado" at bounding box center [376, 167] width 651 height 10
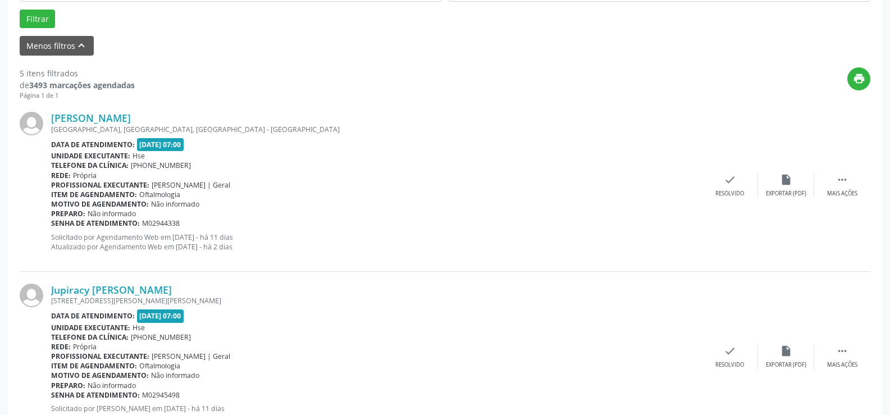
scroll to position [287, 0]
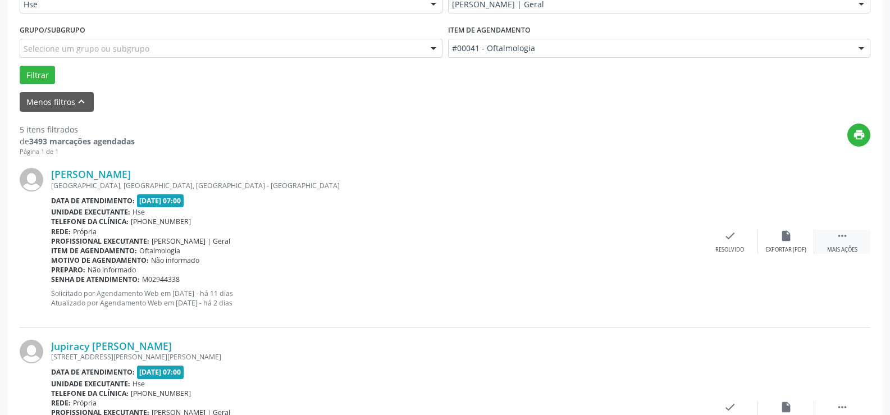
click at [842, 237] on icon "" at bounding box center [842, 236] width 12 height 12
click at [786, 235] on icon "alarm_off" at bounding box center [786, 236] width 12 height 12
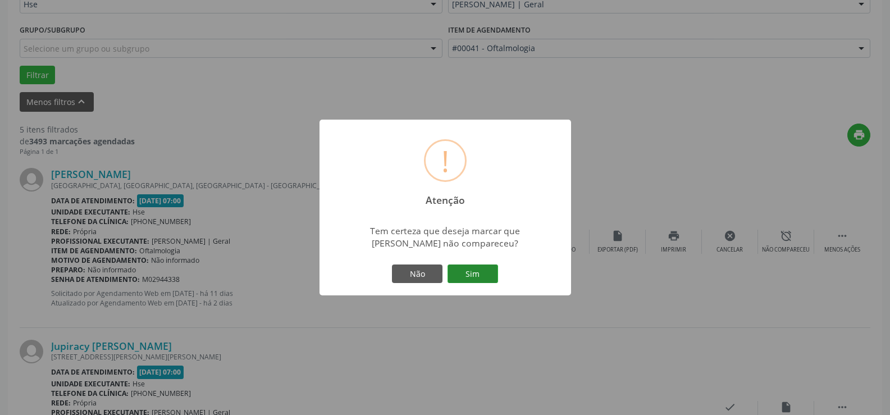
click at [472, 276] on button "Sim" at bounding box center [472, 273] width 51 height 19
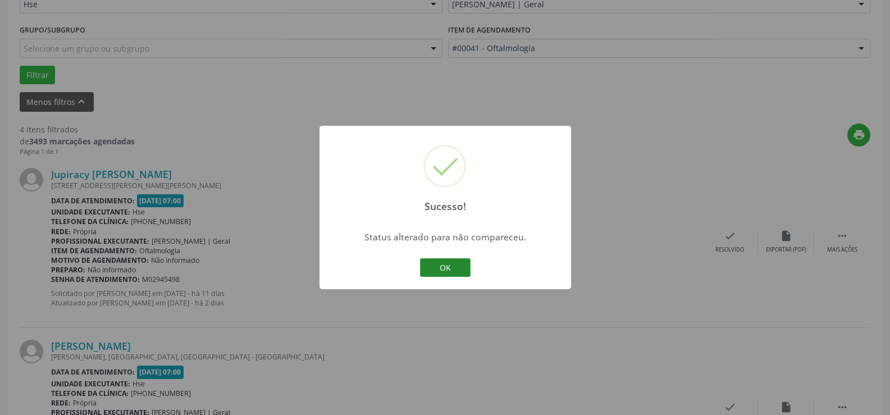
click at [445, 268] on button "OK" at bounding box center [445, 267] width 51 height 19
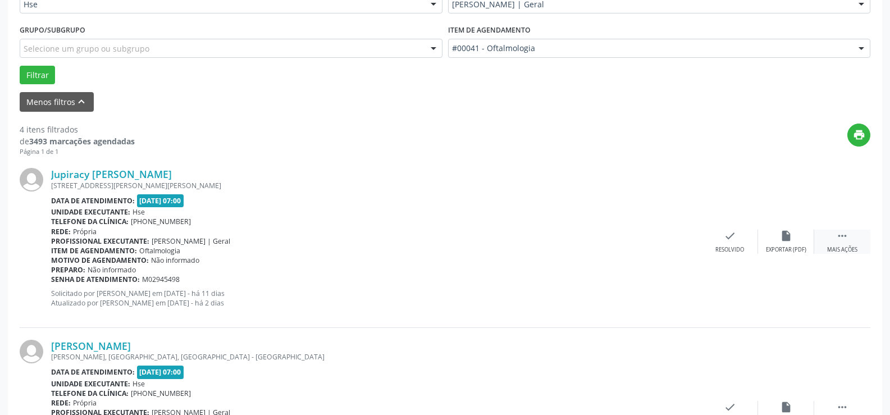
click at [840, 234] on icon "" at bounding box center [842, 236] width 12 height 12
click at [782, 234] on icon "alarm_off" at bounding box center [786, 236] width 12 height 12
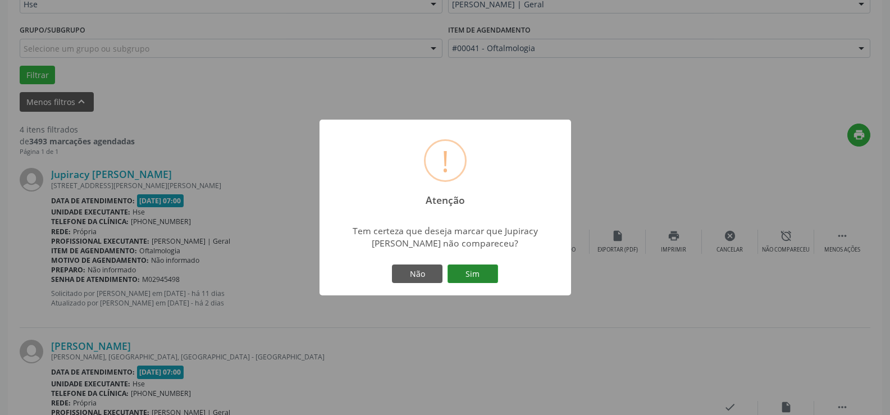
click at [473, 272] on button "Sim" at bounding box center [472, 273] width 51 height 19
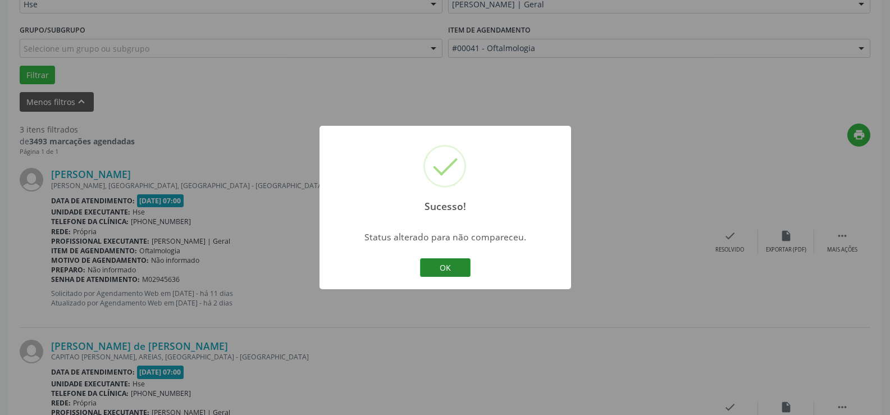
click at [447, 265] on button "OK" at bounding box center [445, 267] width 51 height 19
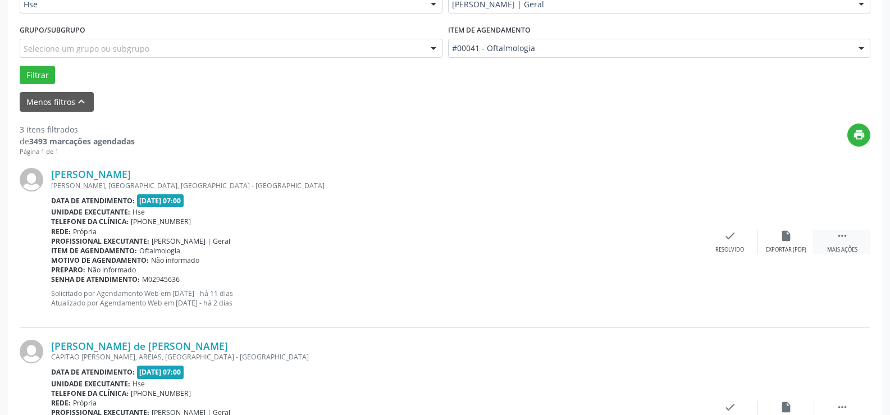
click at [841, 235] on icon "" at bounding box center [842, 236] width 12 height 12
click at [785, 235] on icon "alarm_off" at bounding box center [786, 236] width 12 height 12
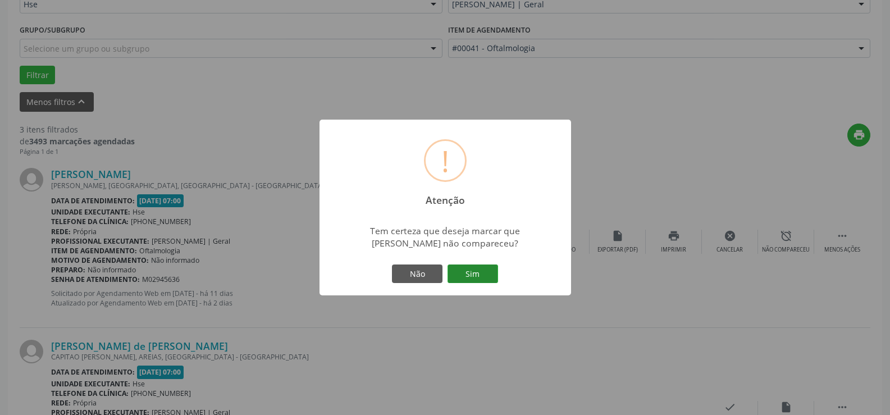
click at [477, 272] on button "Sim" at bounding box center [472, 273] width 51 height 19
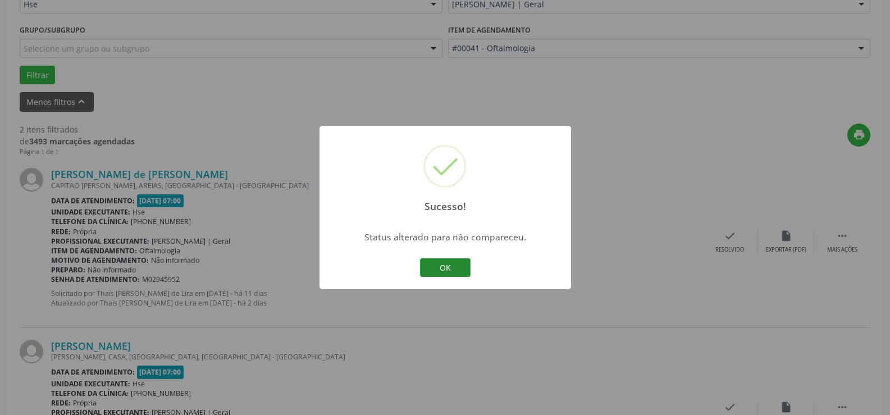
click at [445, 263] on button "OK" at bounding box center [445, 267] width 51 height 19
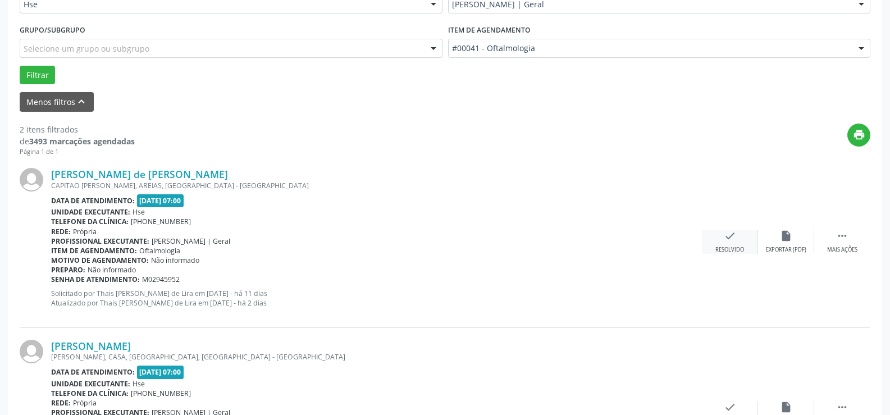
click at [731, 236] on icon "check" at bounding box center [730, 236] width 12 height 12
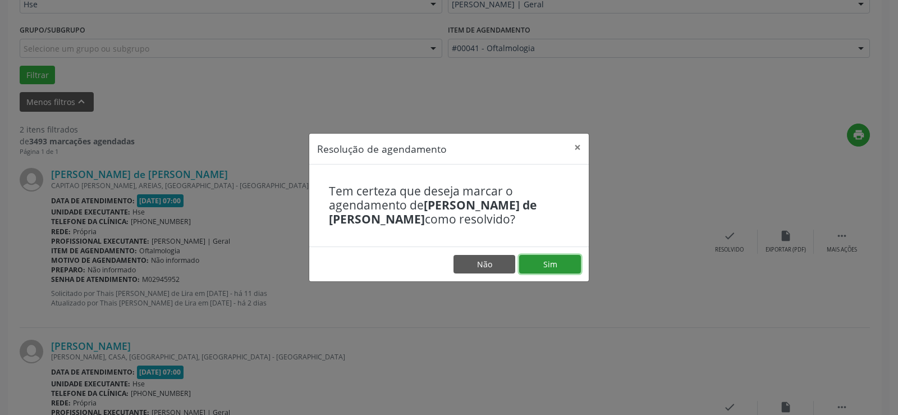
click at [551, 262] on button "Sim" at bounding box center [550, 264] width 62 height 19
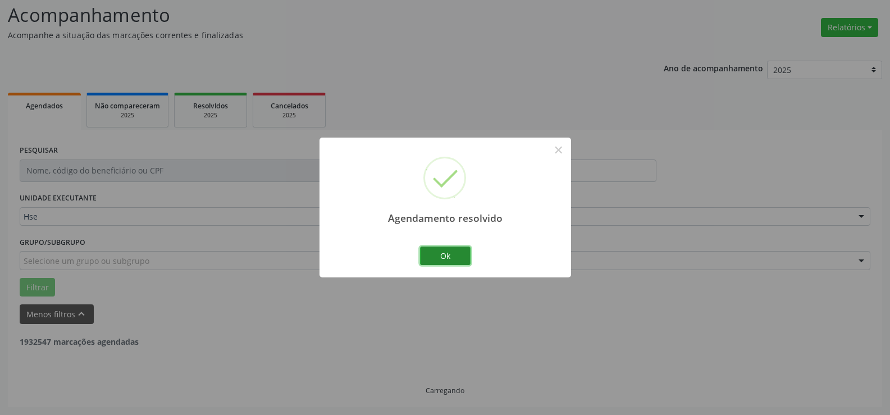
scroll to position [219, 0]
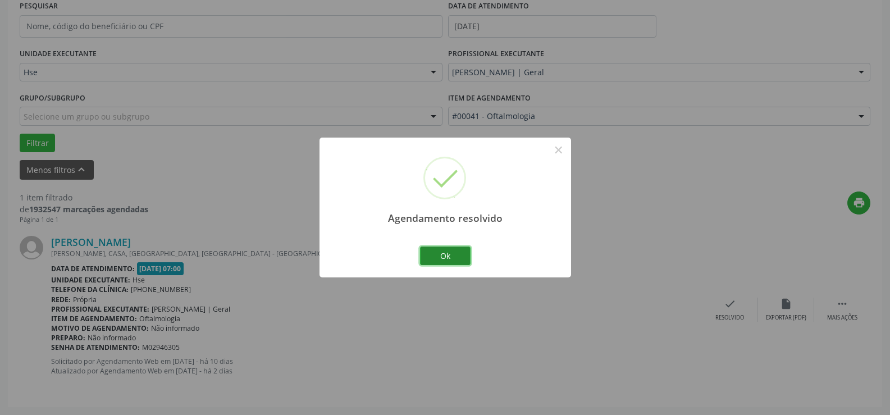
click at [449, 259] on button "Ok" at bounding box center [445, 255] width 51 height 19
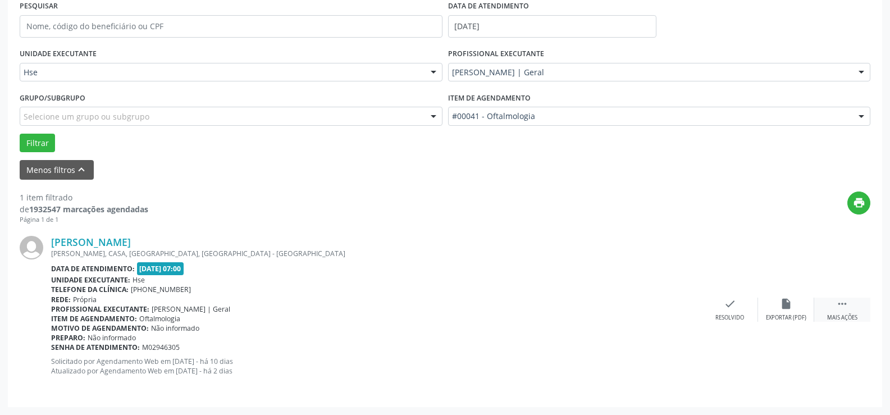
click at [840, 300] on icon "" at bounding box center [842, 304] width 12 height 12
click at [789, 305] on icon "alarm_off" at bounding box center [786, 304] width 12 height 12
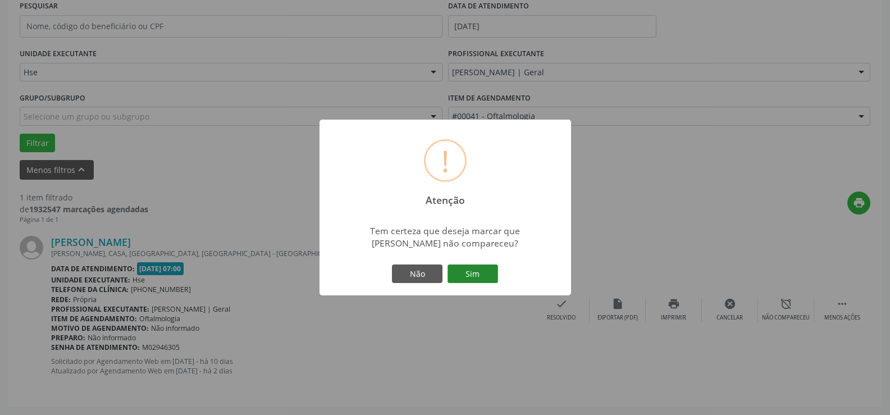
click at [475, 268] on button "Sim" at bounding box center [472, 273] width 51 height 19
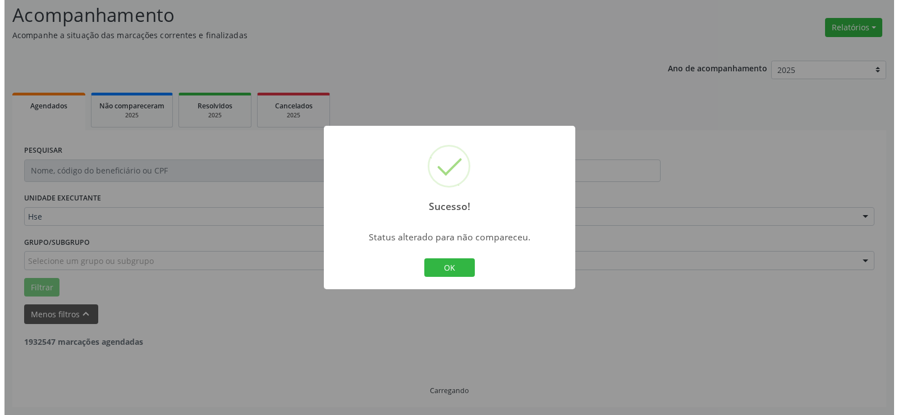
scroll to position [39, 0]
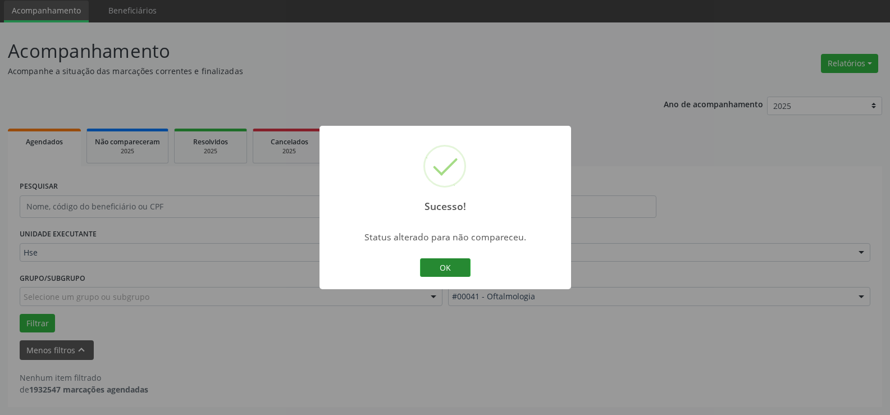
click at [446, 267] on button "OK" at bounding box center [445, 267] width 51 height 19
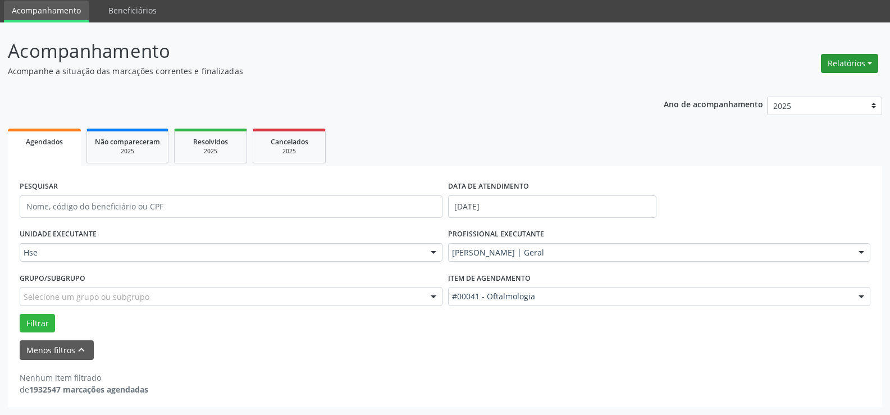
click at [871, 60] on button "Relatórios" at bounding box center [849, 63] width 57 height 19
click at [781, 88] on link "Agendamentos" at bounding box center [817, 88] width 121 height 16
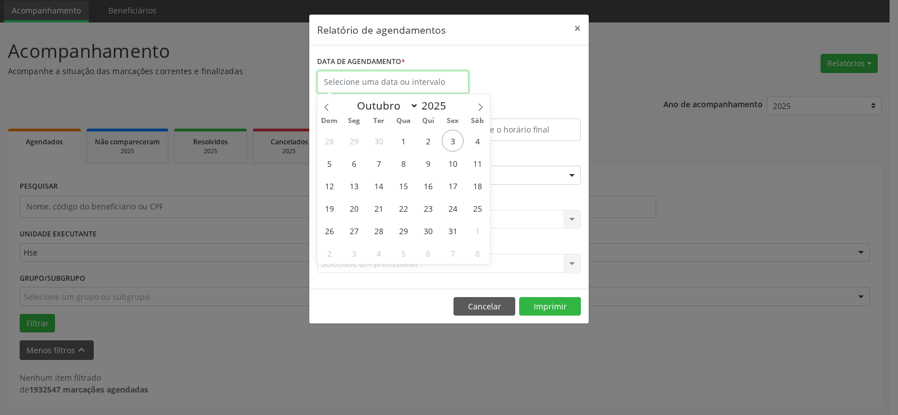
click at [356, 74] on input "text" at bounding box center [393, 82] width 152 height 22
click at [452, 139] on span "3" at bounding box center [453, 141] width 22 height 22
type input "[DATE]"
click at [452, 139] on span "3" at bounding box center [453, 141] width 22 height 22
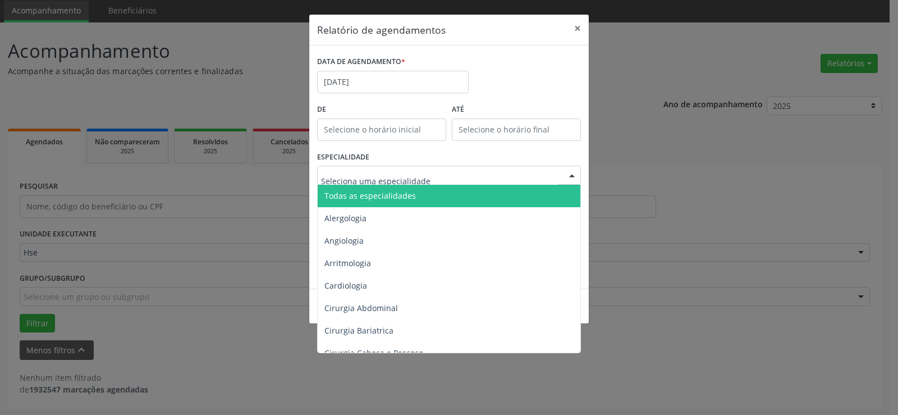
click at [358, 168] on div at bounding box center [449, 175] width 264 height 19
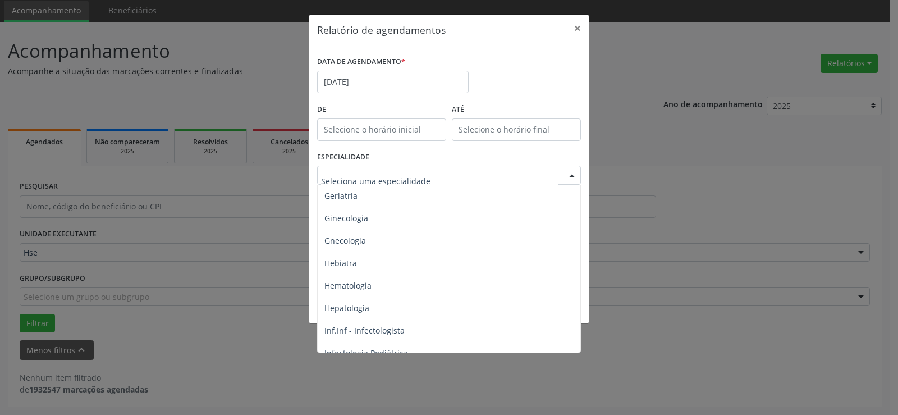
scroll to position [1010, 0]
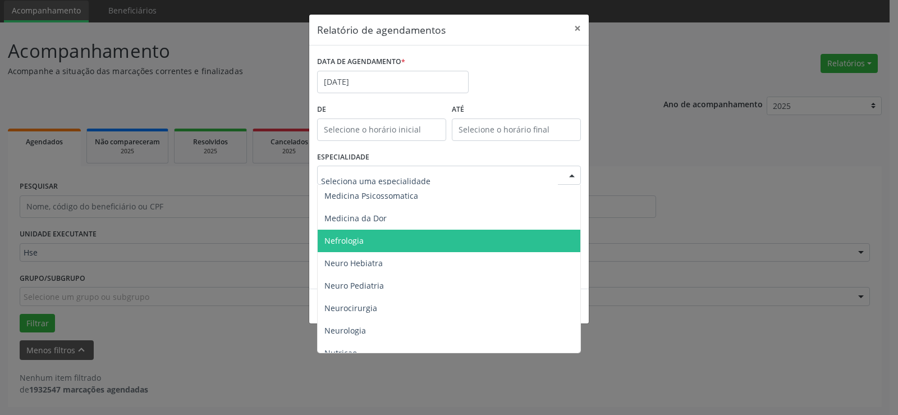
click at [365, 236] on span "Nefrologia" at bounding box center [450, 241] width 264 height 22
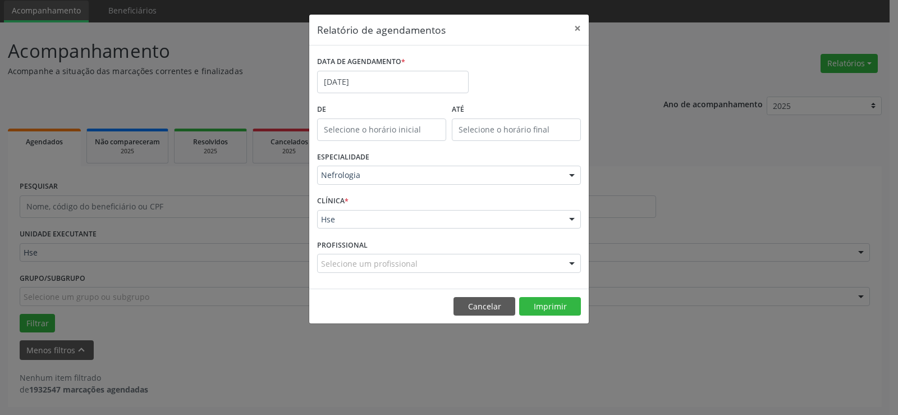
click at [369, 196] on div "CLÍNICA * Hse Hse Nenhum resultado encontrado para: " " Não há nenhuma opção pa…" at bounding box center [448, 215] width 269 height 44
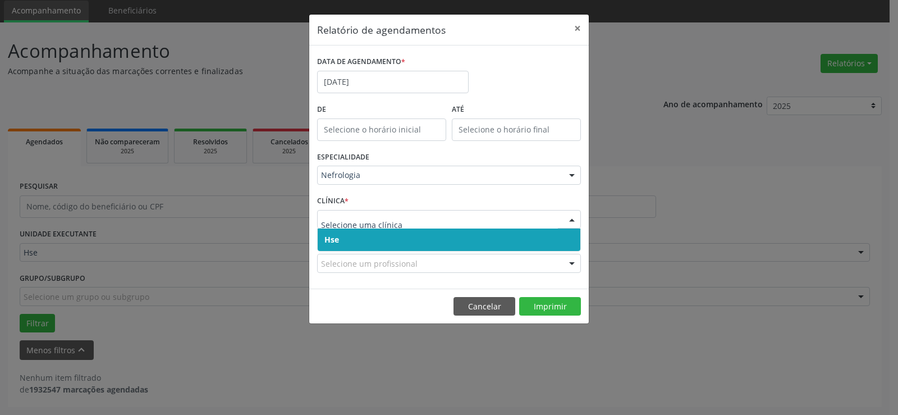
drag, startPoint x: 376, startPoint y: 239, endPoint x: 382, endPoint y: 227, distance: 12.8
click at [377, 237] on span "Hse" at bounding box center [449, 239] width 263 height 22
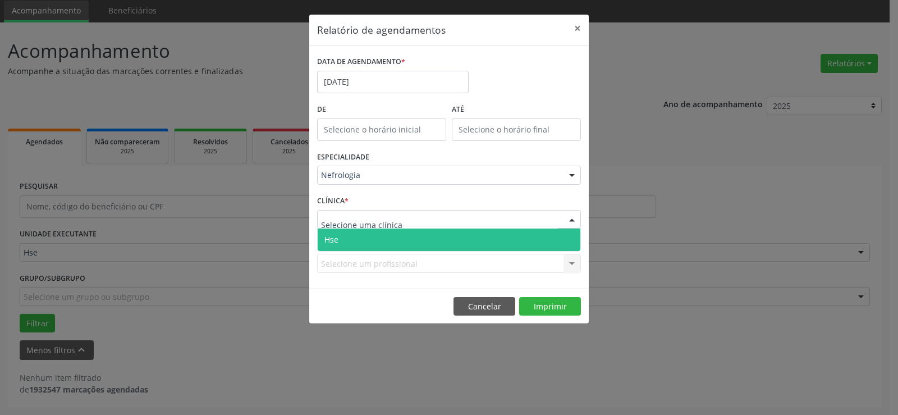
click at [385, 236] on span "Hse" at bounding box center [449, 239] width 263 height 22
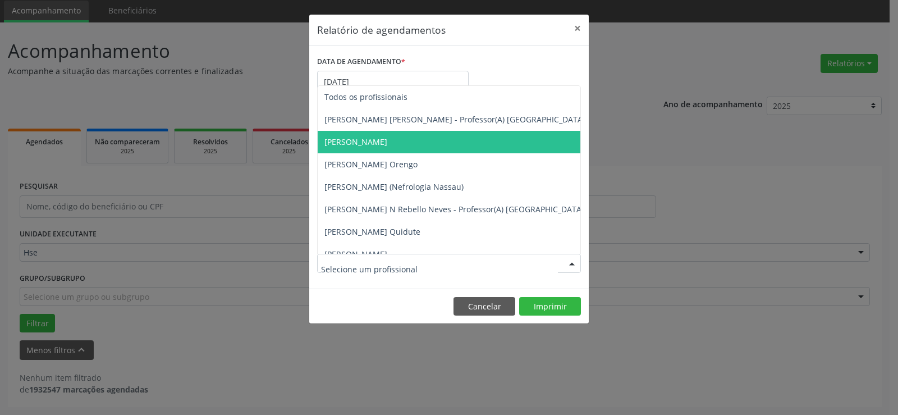
click at [387, 140] on span "[PERSON_NAME]" at bounding box center [355, 141] width 63 height 11
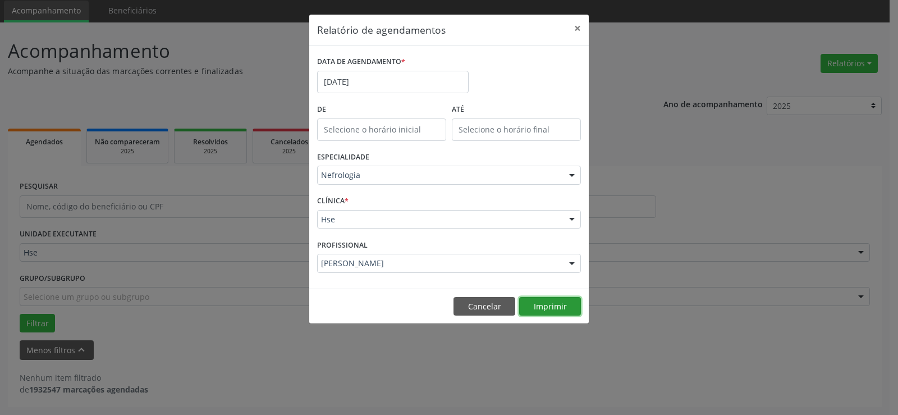
click at [546, 304] on button "Imprimir" at bounding box center [550, 306] width 62 height 19
